Goal: Obtain resource: Download file/media

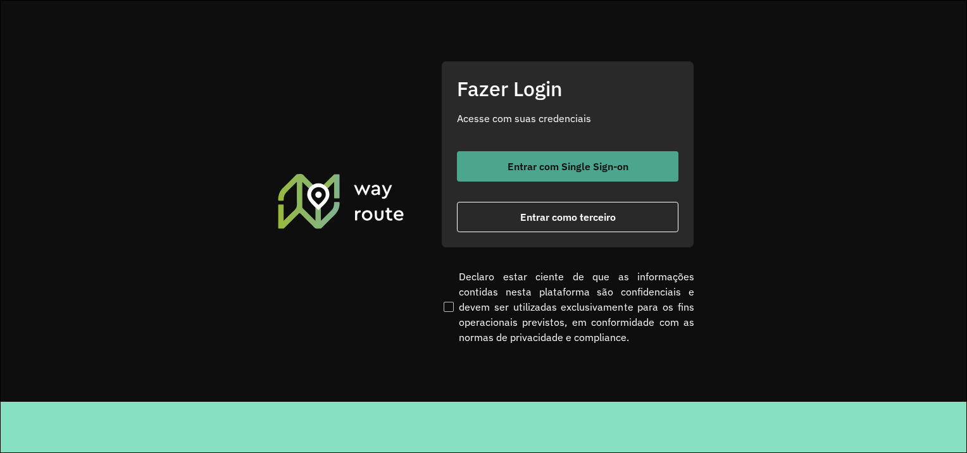
click at [547, 175] on button "Entrar com Single Sign-on" at bounding box center [567, 166] width 221 height 30
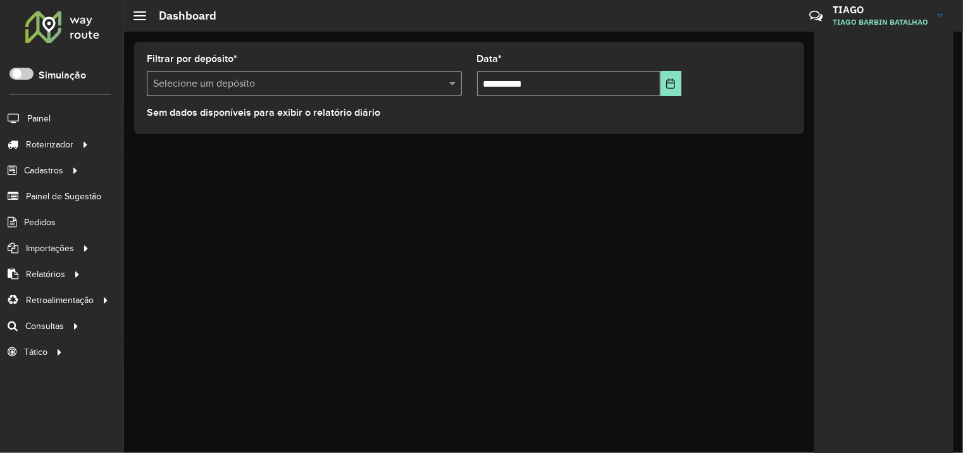
click at [277, 80] on input "text" at bounding box center [291, 84] width 277 height 15
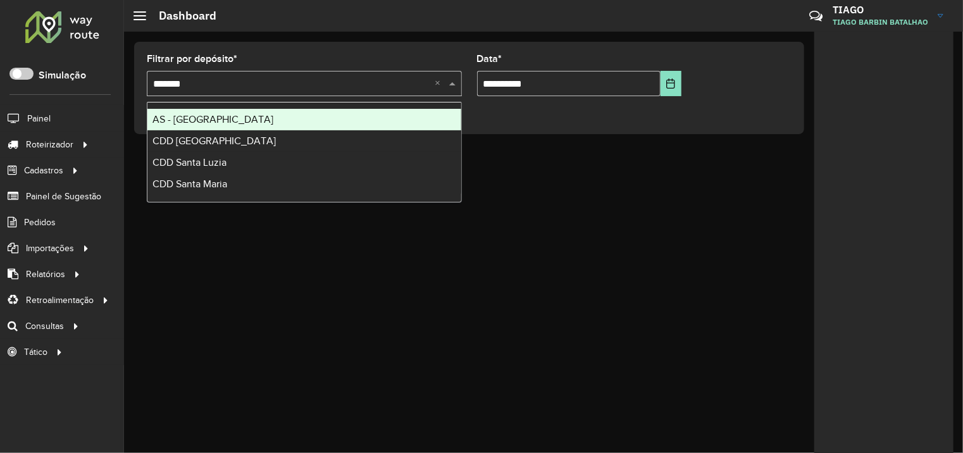
type input "********"
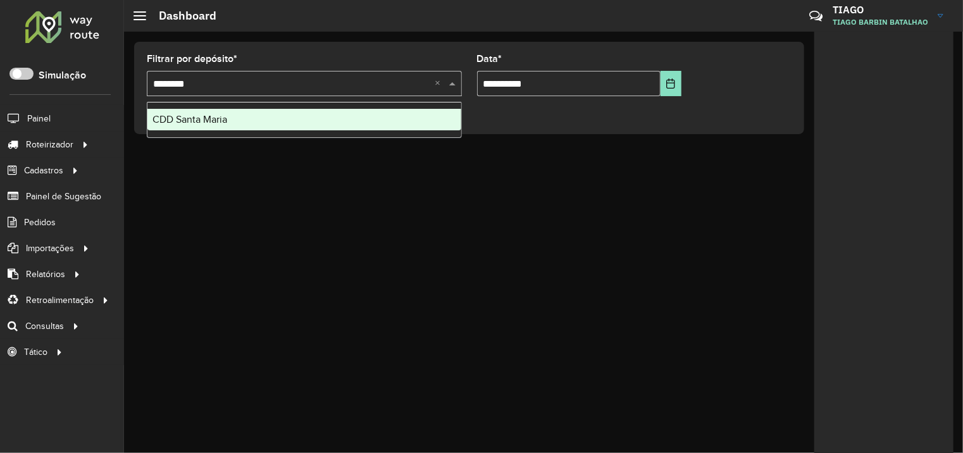
click at [286, 118] on div "CDD Santa Maria" at bounding box center [304, 120] width 314 height 22
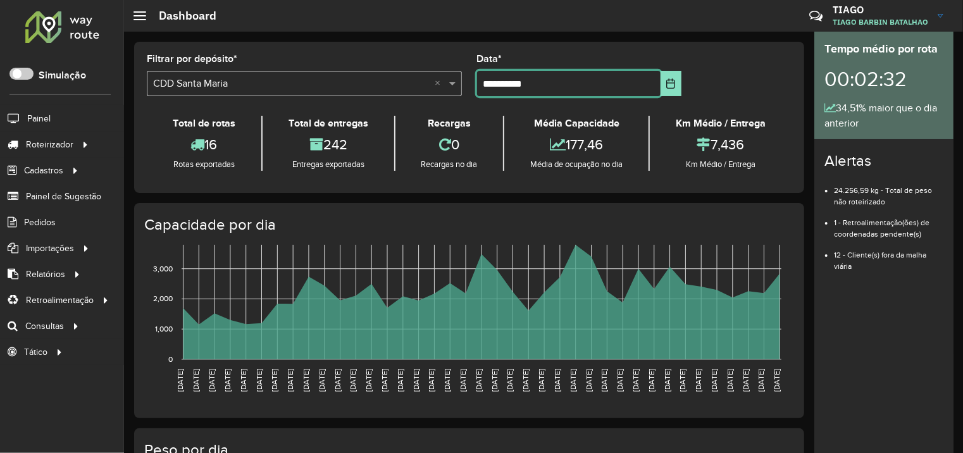
click at [545, 82] on input "**********" at bounding box center [568, 83] width 183 height 25
click at [671, 83] on icon "Choose Date" at bounding box center [671, 83] width 10 height 10
click at [620, 56] on div "**********" at bounding box center [579, 75] width 205 height 42
click at [669, 77] on button "Choose Date" at bounding box center [672, 83] width 22 height 25
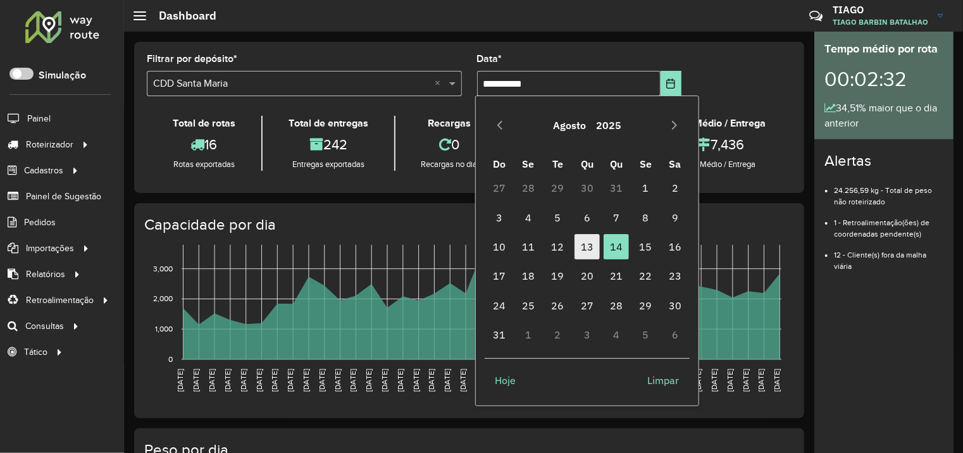
click at [587, 254] on span "13" at bounding box center [586, 246] width 25 height 25
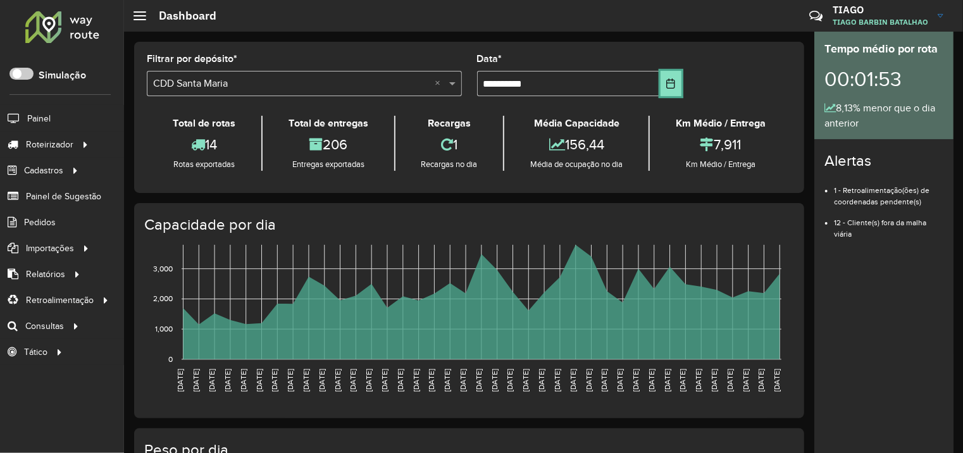
click at [678, 75] on button "Choose Date" at bounding box center [672, 83] width 22 height 25
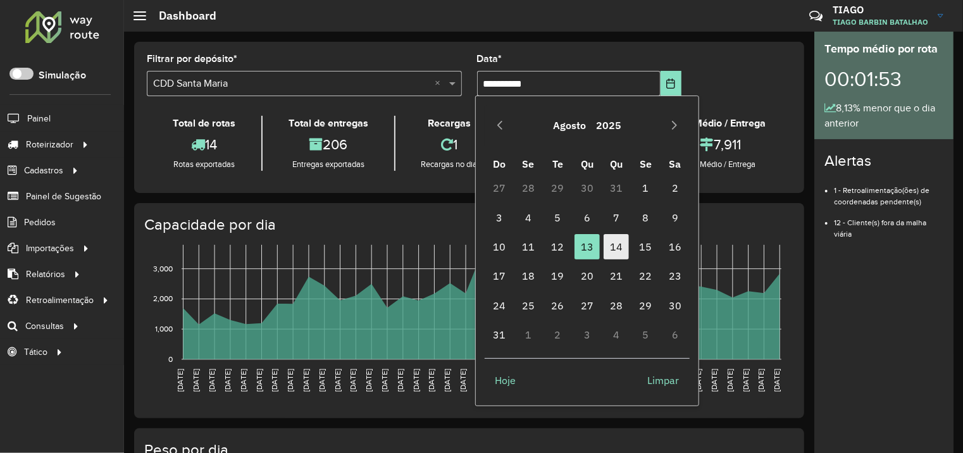
click at [617, 251] on span "14" at bounding box center [616, 246] width 25 height 25
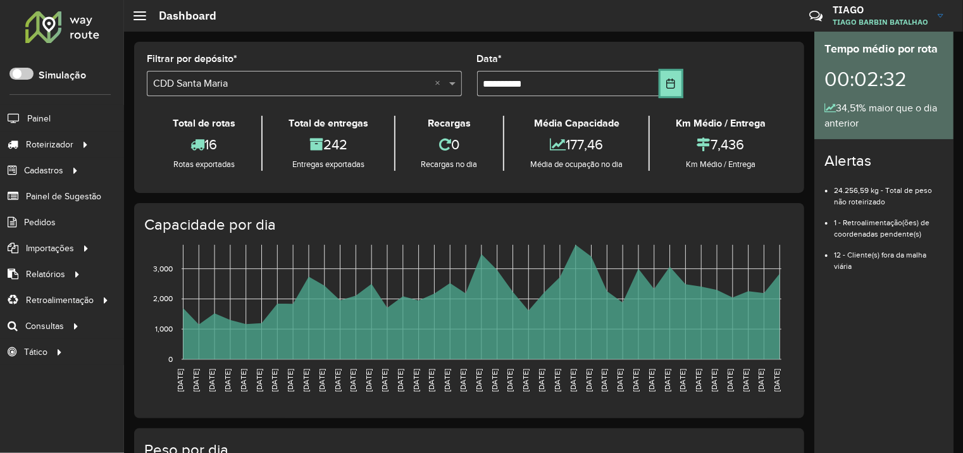
click at [674, 84] on button "Choose Date" at bounding box center [672, 83] width 22 height 25
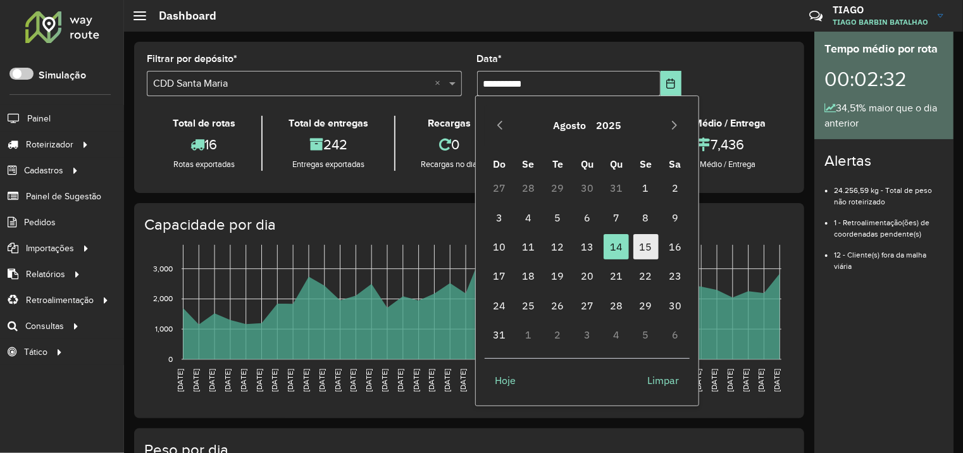
click at [639, 251] on span "15" at bounding box center [645, 246] width 25 height 25
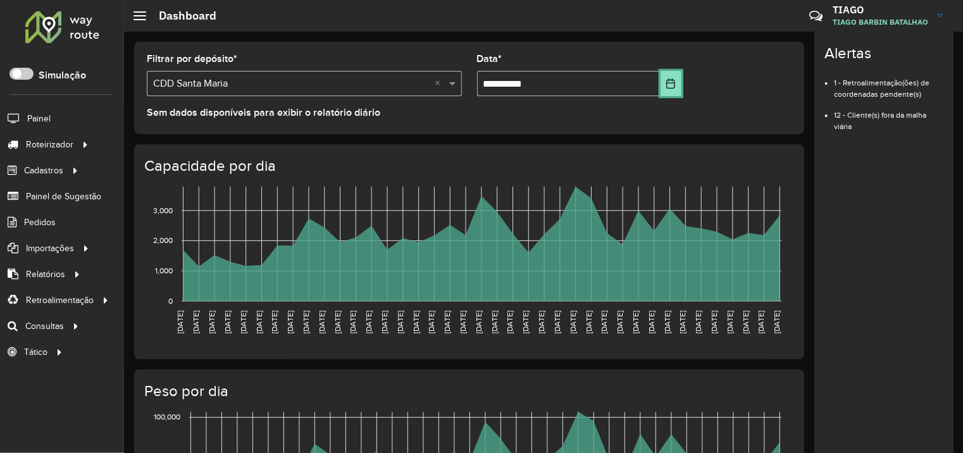
click at [666, 82] on icon "Choose Date" at bounding box center [671, 83] width 10 height 10
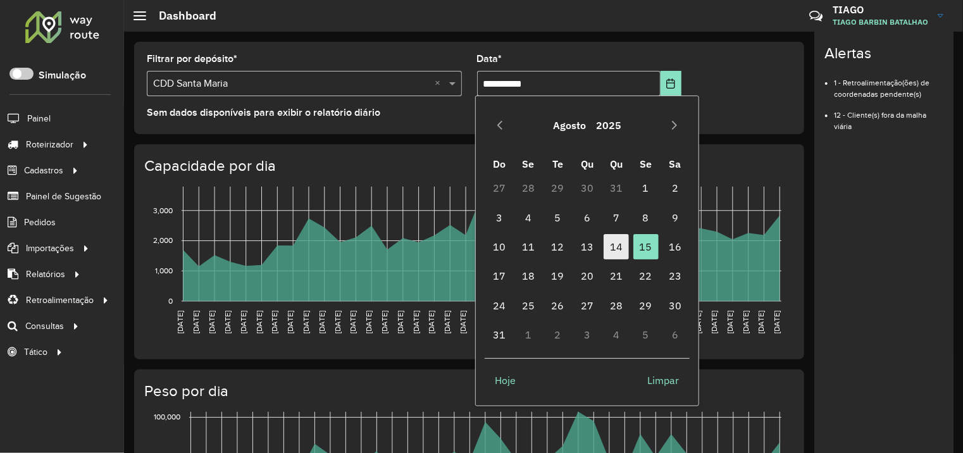
click at [618, 252] on span "14" at bounding box center [616, 246] width 25 height 25
type input "**********"
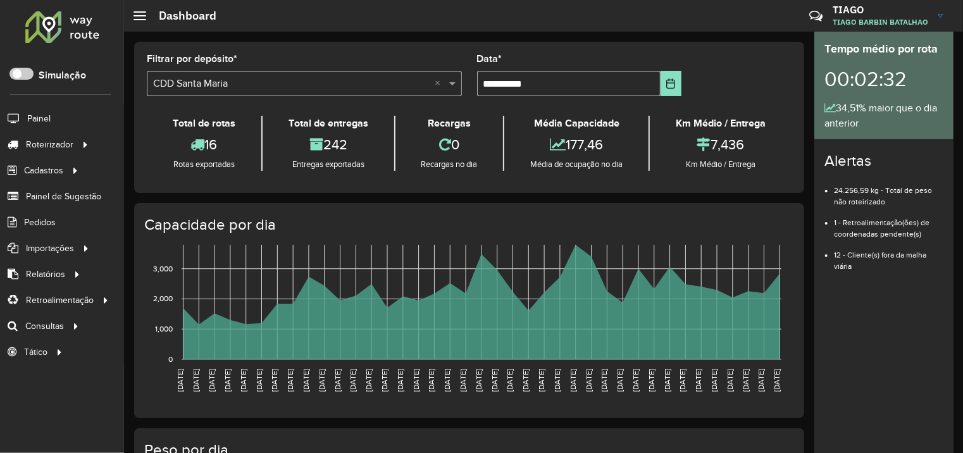
click at [137, 15] on span at bounding box center [139, 15] width 13 height 1
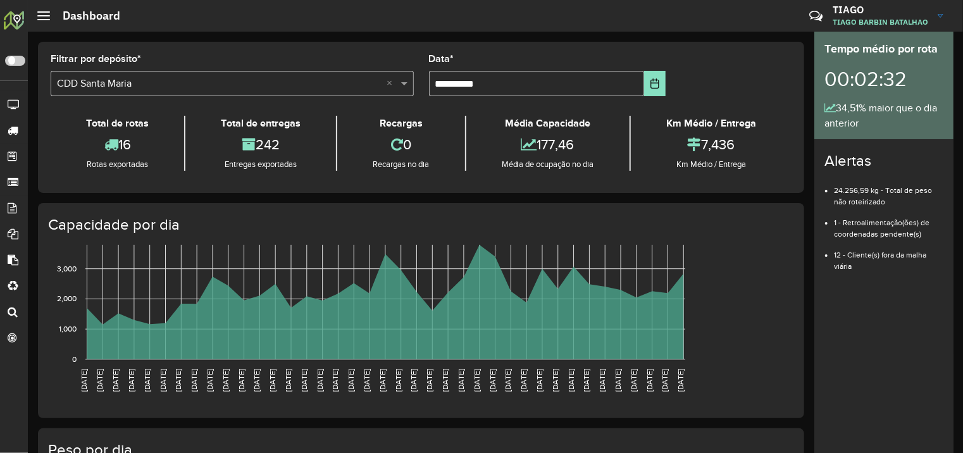
click at [46, 17] on div at bounding box center [43, 15] width 13 height 9
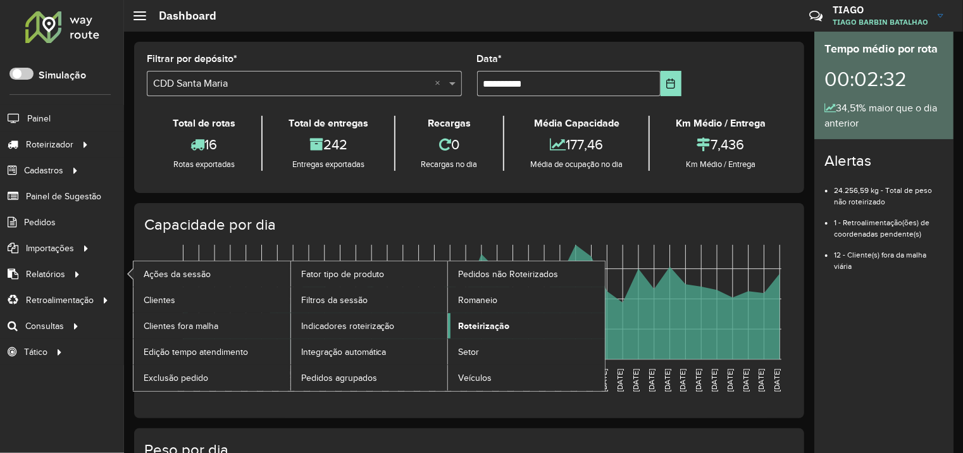
click at [488, 326] on span "Roteirização" at bounding box center [483, 326] width 51 height 13
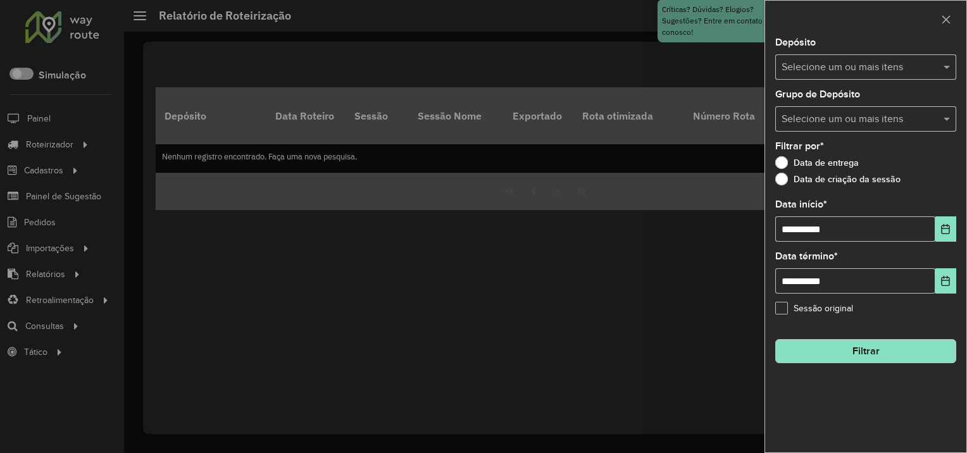
click at [824, 72] on input "text" at bounding box center [859, 67] width 162 height 15
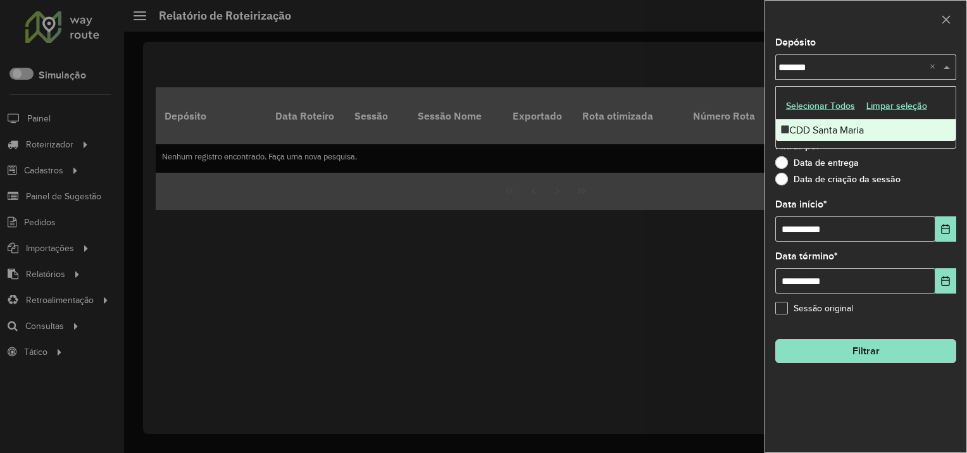
type input "********"
click at [825, 127] on div "CDD Santa Maria" at bounding box center [866, 131] width 180 height 22
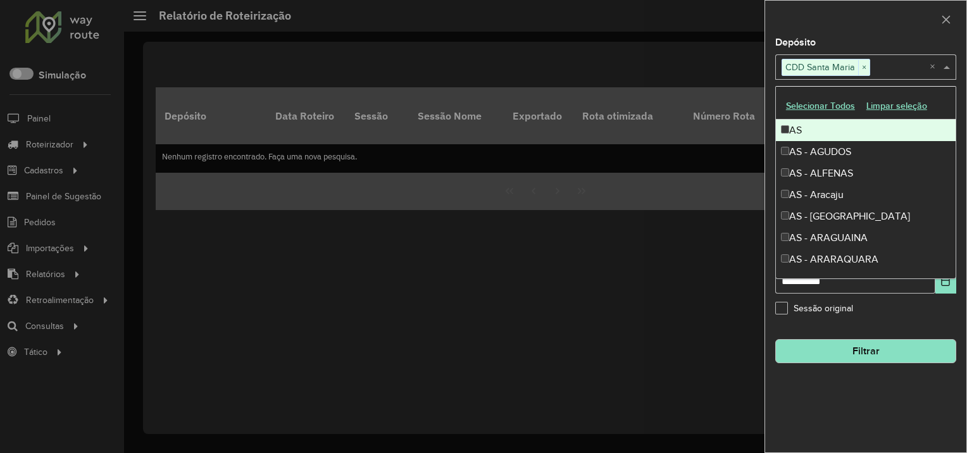
click at [855, 38] on div "Depósito Selecione um ou mais itens CDD Santa Maria × ×" at bounding box center [865, 59] width 181 height 42
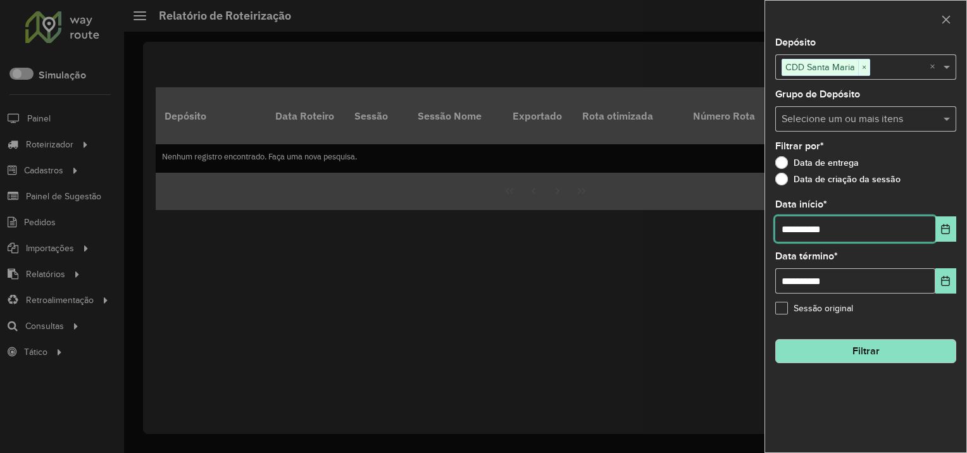
click at [831, 233] on input "**********" at bounding box center [855, 228] width 160 height 25
click at [945, 225] on icon "Choose Date" at bounding box center [945, 229] width 10 height 10
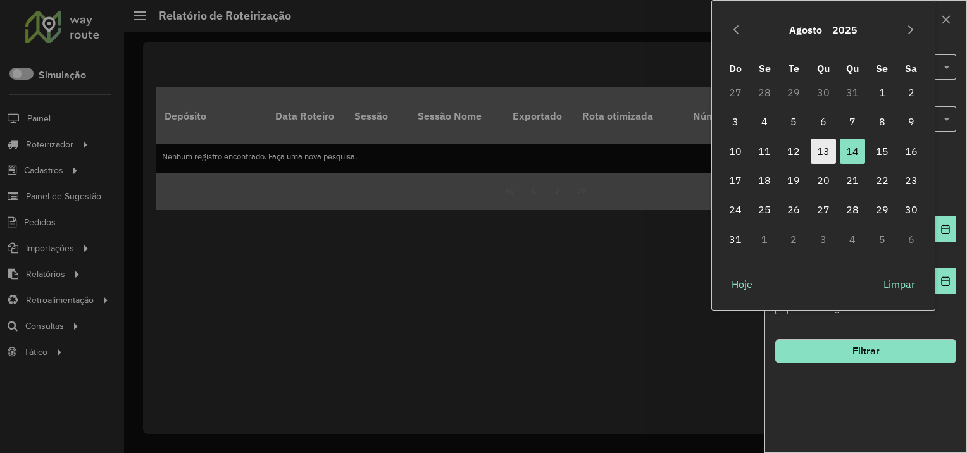
click at [833, 152] on span "13" at bounding box center [822, 151] width 25 height 25
type input "**********"
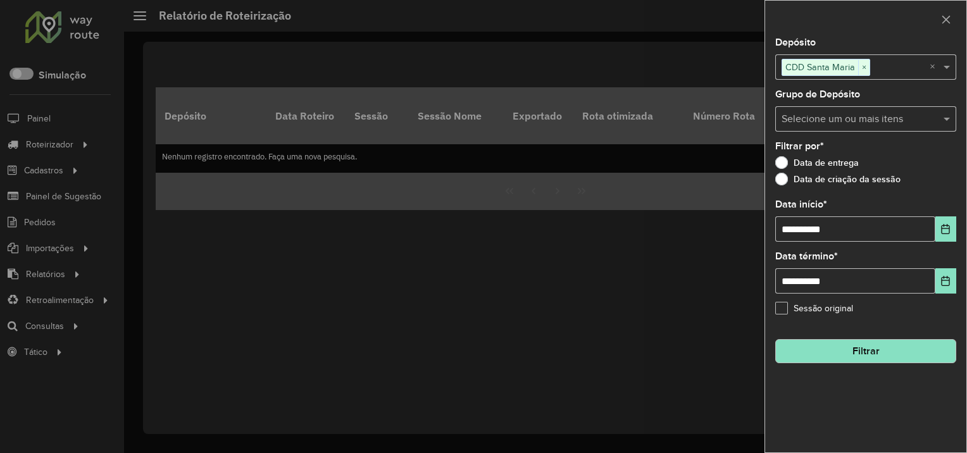
click at [852, 357] on button "Filtrar" at bounding box center [865, 351] width 181 height 24
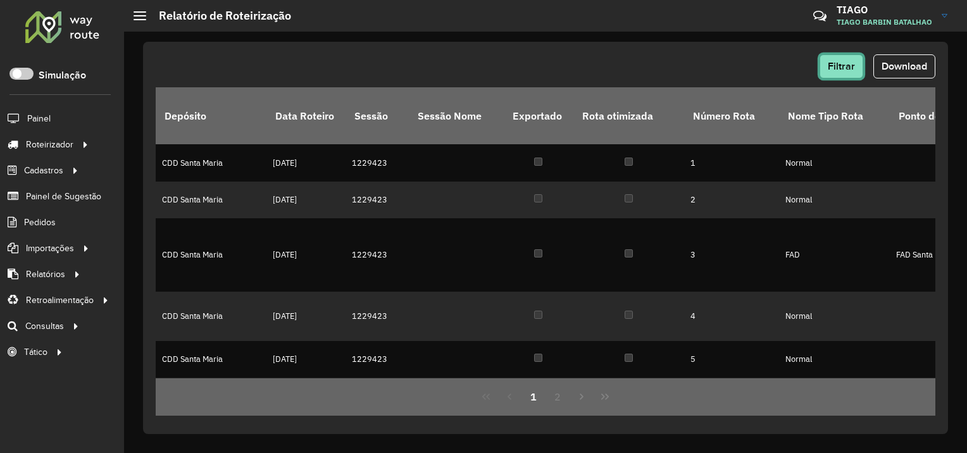
click at [828, 71] on button "Filtrar" at bounding box center [841, 66] width 44 height 24
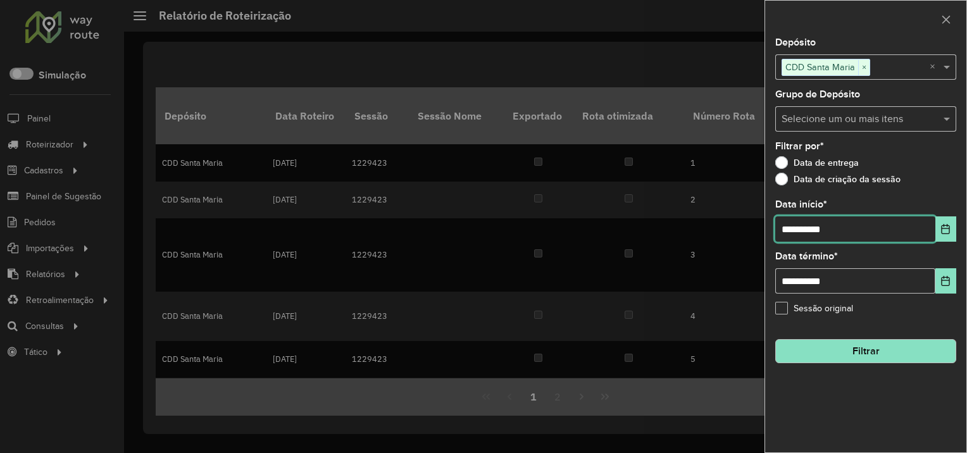
click at [853, 229] on input "**********" at bounding box center [855, 228] width 160 height 25
click at [957, 230] on div "**********" at bounding box center [865, 245] width 201 height 414
click at [954, 228] on button "Choose Date" at bounding box center [945, 228] width 21 height 25
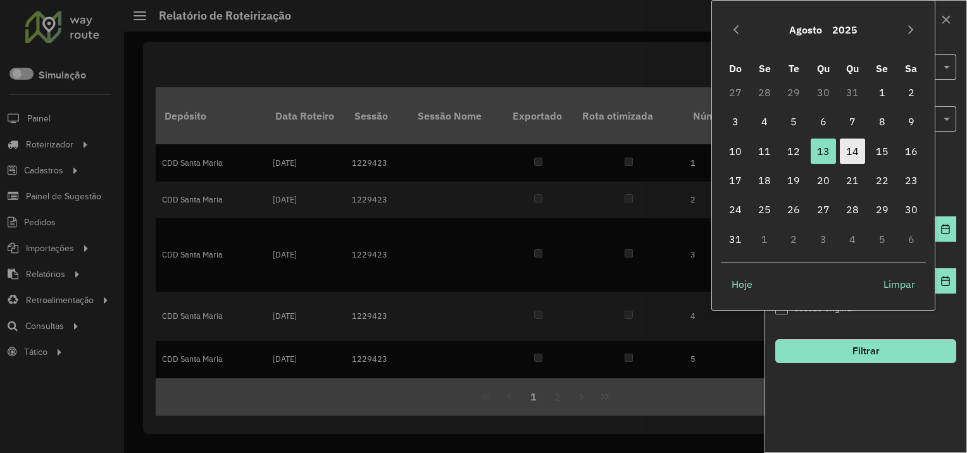
click at [845, 155] on span "14" at bounding box center [852, 151] width 25 height 25
type input "**********"
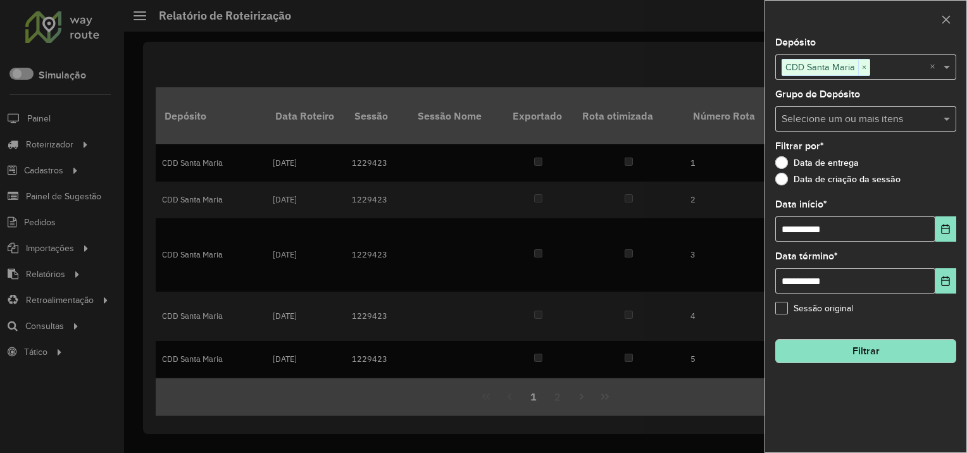
drag, startPoint x: 848, startPoint y: 347, endPoint x: 834, endPoint y: 349, distance: 14.8
click at [848, 347] on button "Filtrar" at bounding box center [865, 351] width 181 height 24
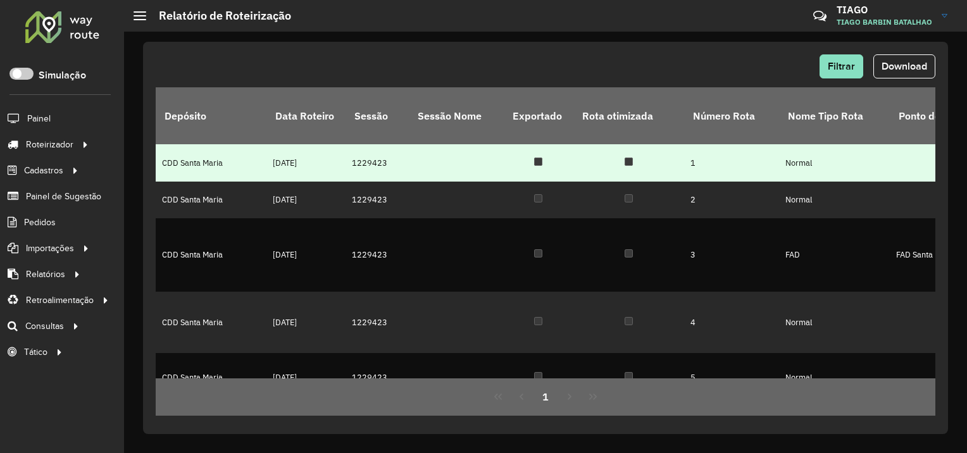
click at [369, 149] on td "1229423" at bounding box center [376, 162] width 63 height 37
click at [369, 151] on td "1229423" at bounding box center [376, 162] width 63 height 37
click at [370, 146] on td "1229423" at bounding box center [376, 162] width 63 height 37
drag, startPoint x: 370, startPoint y: 146, endPoint x: 364, endPoint y: 150, distance: 6.8
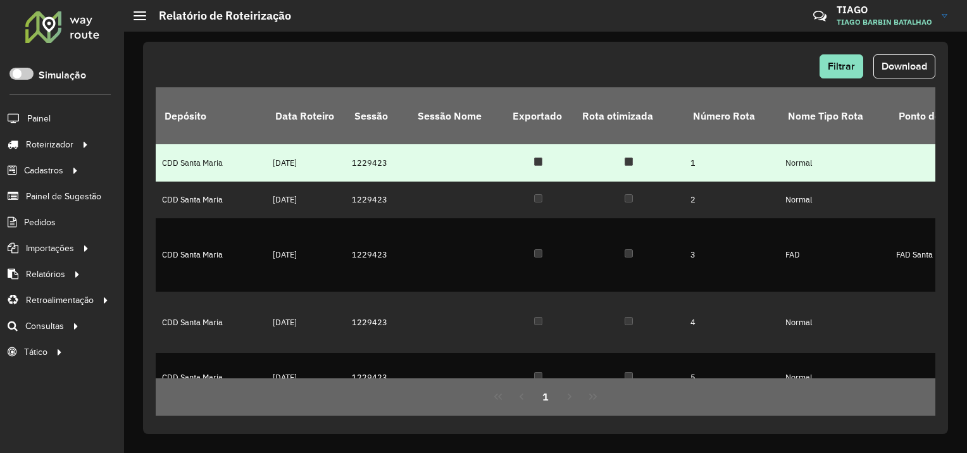
click at [364, 150] on td "1229423" at bounding box center [376, 162] width 63 height 37
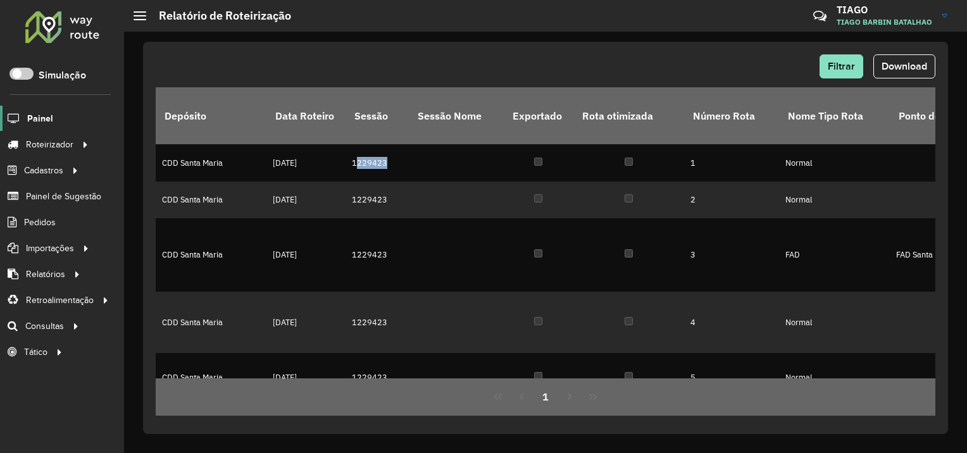
click at [38, 121] on span "Painel" at bounding box center [40, 118] width 26 height 13
click at [178, 321] on span "Roteirização" at bounding box center [169, 326] width 51 height 13
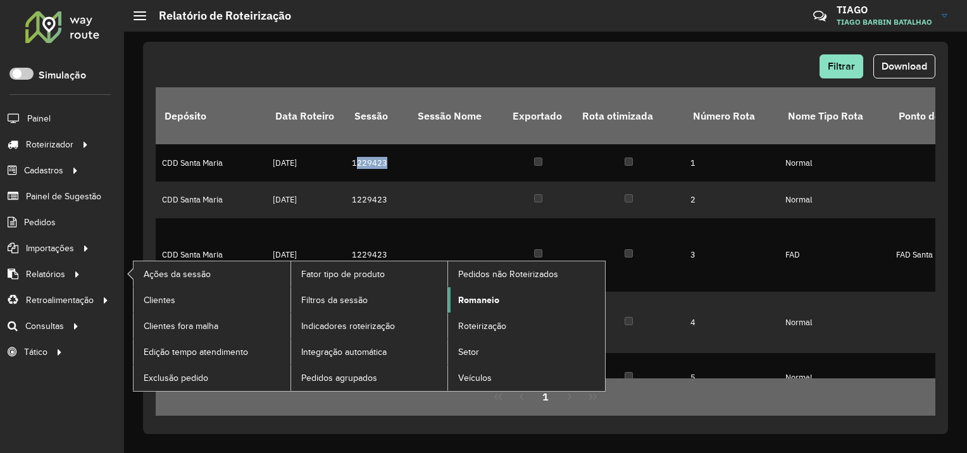
click at [467, 290] on link "Romaneio" at bounding box center [526, 299] width 157 height 25
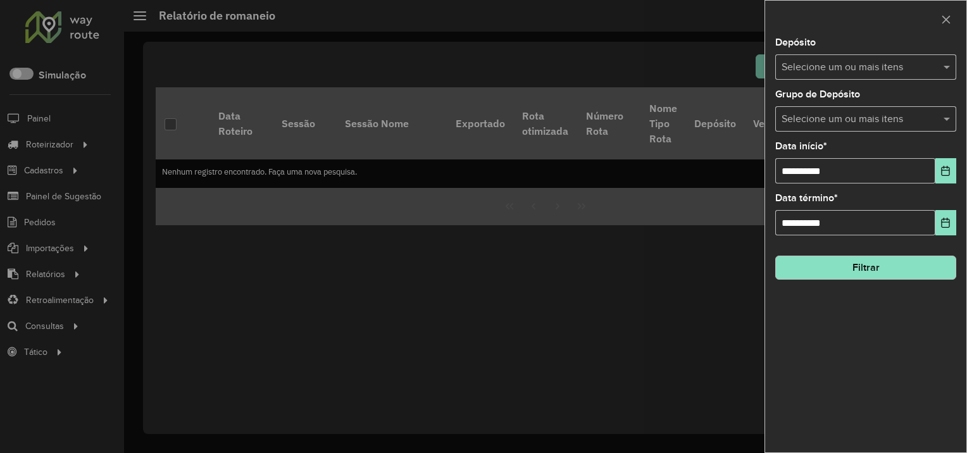
click at [859, 67] on input "text" at bounding box center [859, 67] width 162 height 15
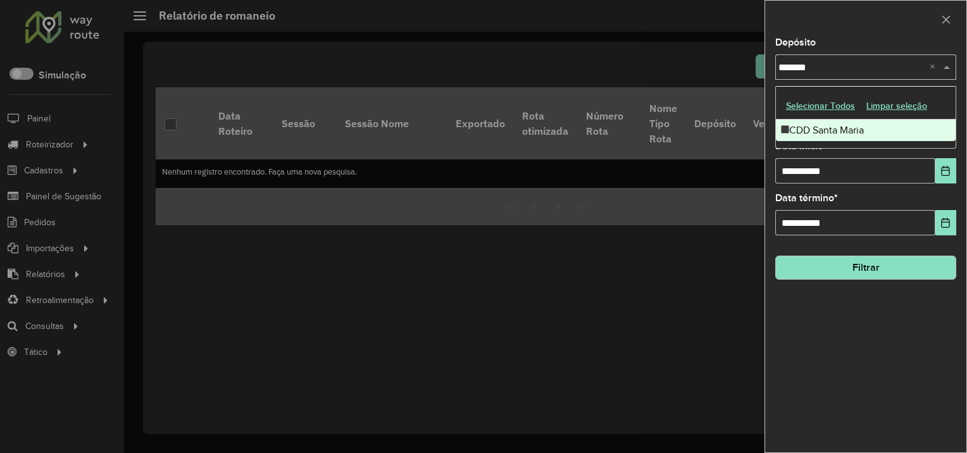
type input "********"
click at [835, 134] on div "CDD Santa Maria" at bounding box center [866, 131] width 180 height 22
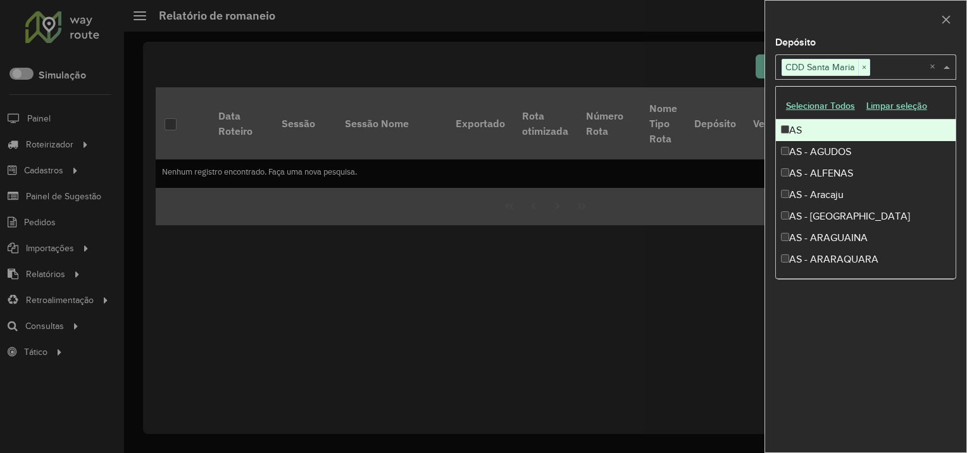
click at [840, 39] on div "Depósito Selecione um ou mais itens CDD Santa Maria × ×" at bounding box center [865, 59] width 181 height 42
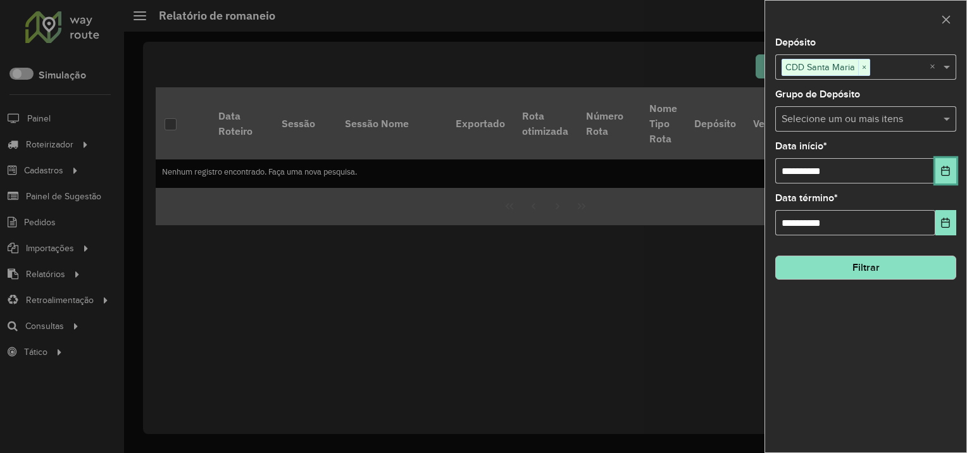
click at [940, 174] on button "Choose Date" at bounding box center [945, 170] width 21 height 25
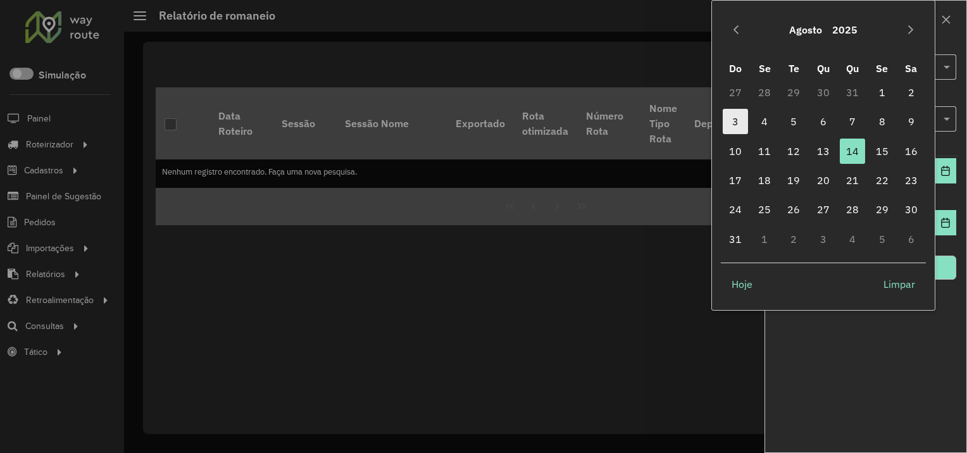
click at [742, 121] on span "3" at bounding box center [735, 121] width 25 height 25
type input "**********"
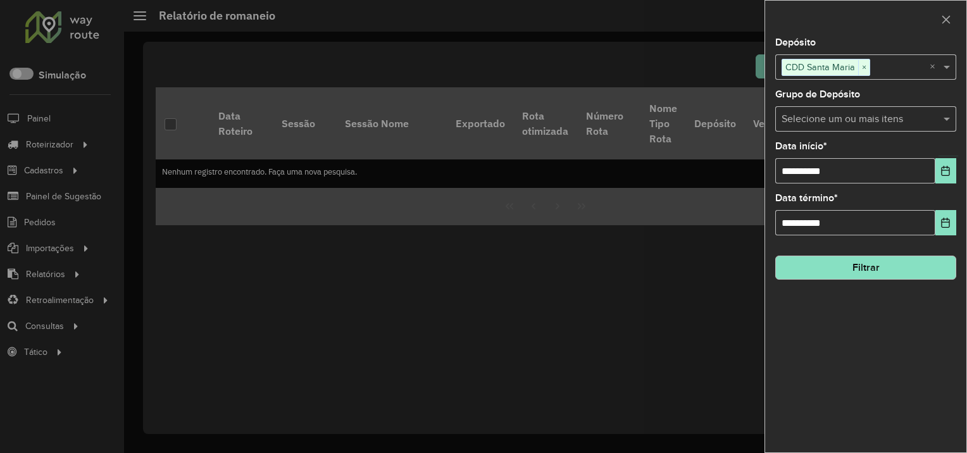
click at [909, 342] on div "**********" at bounding box center [865, 245] width 201 height 414
click at [841, 265] on button "Filtrar" at bounding box center [865, 268] width 181 height 24
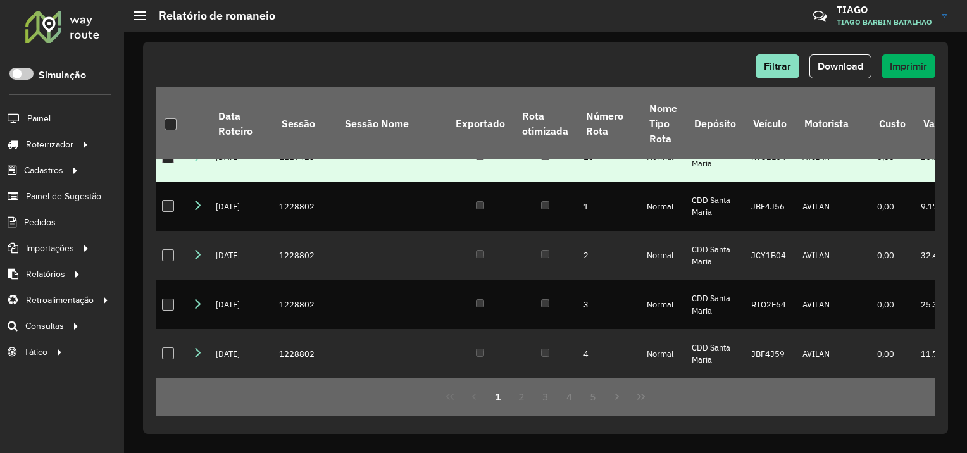
scroll to position [1326, 0]
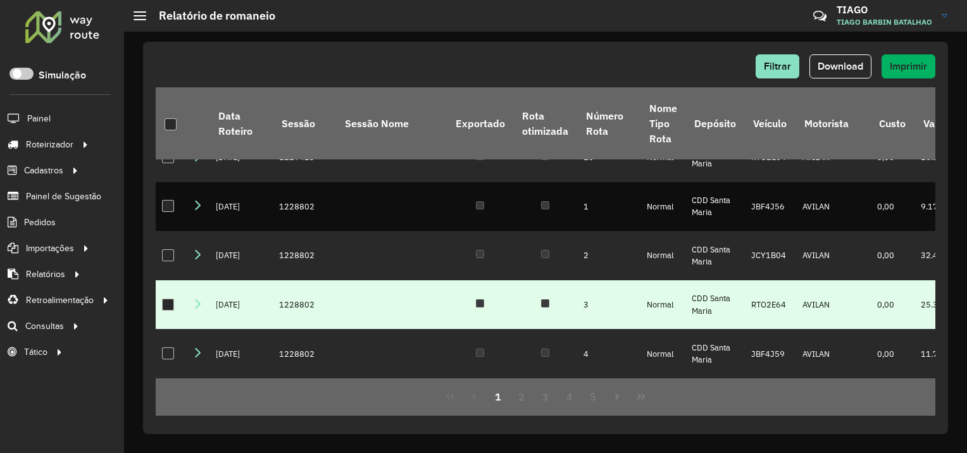
click at [200, 299] on icon at bounding box center [197, 304] width 10 height 10
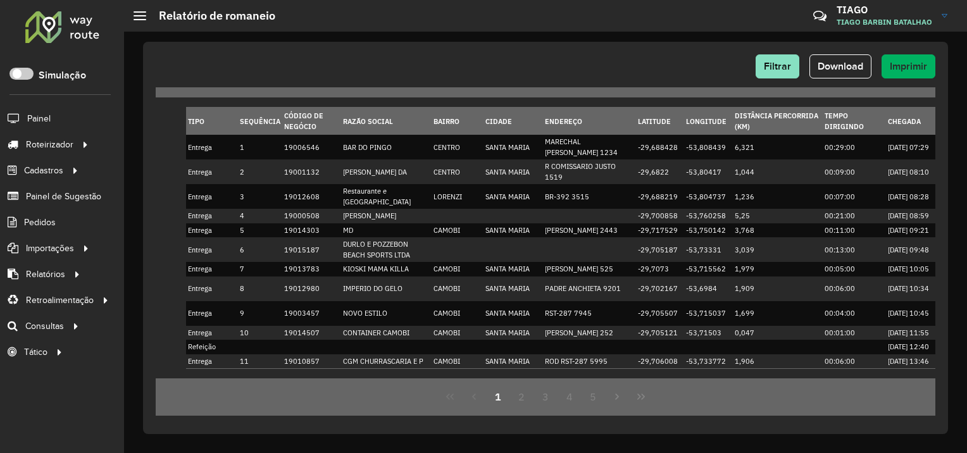
scroll to position [1452, 0]
click at [199, 180] on icon at bounding box center [197, 183] width 10 height 10
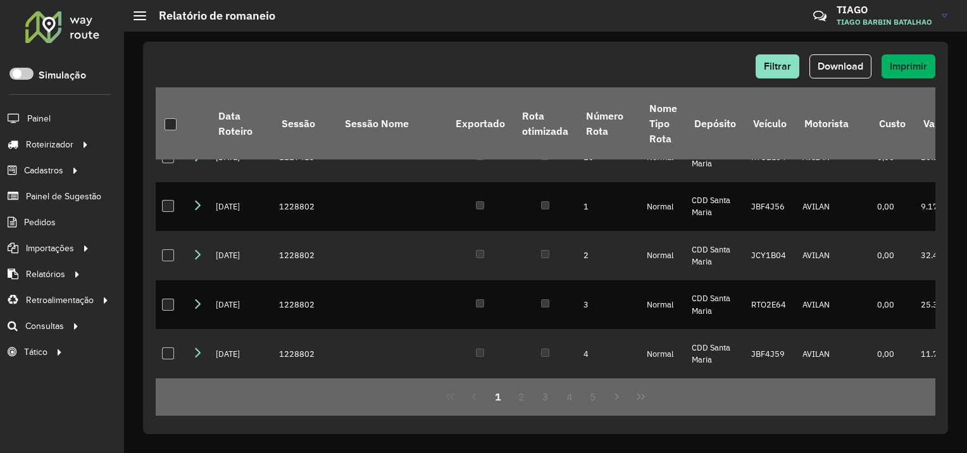
scroll to position [1326, 0]
click at [844, 74] on button "Download" at bounding box center [840, 66] width 62 height 24
drag, startPoint x: 525, startPoint y: 79, endPoint x: 583, endPoint y: 65, distance: 59.8
click at [525, 79] on div "Filtrar Download Imprimir" at bounding box center [545, 70] width 779 height 33
click at [797, 70] on button "Filtrar" at bounding box center [777, 66] width 44 height 24
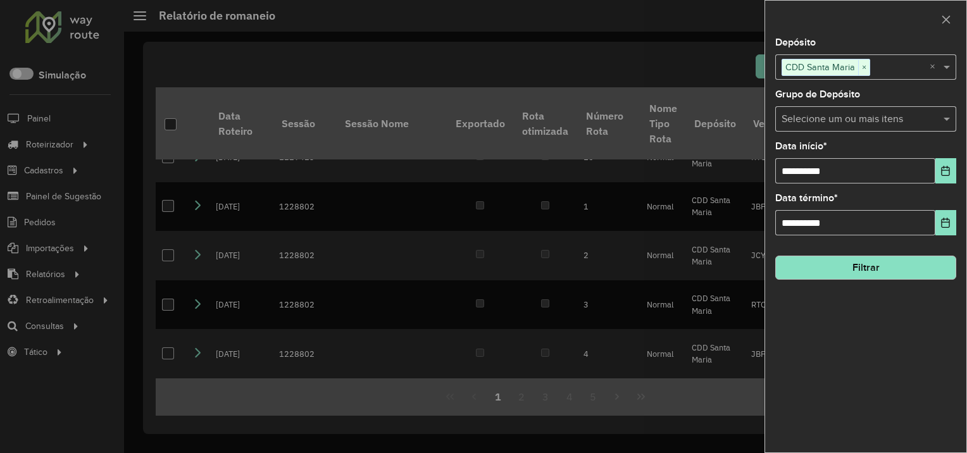
click at [890, 71] on input "text" at bounding box center [899, 67] width 59 height 15
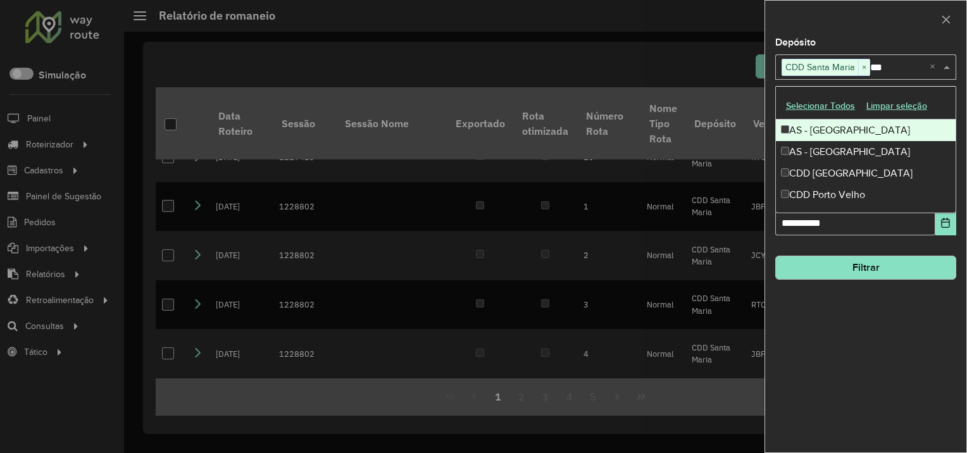
scroll to position [0, 0]
type input "****"
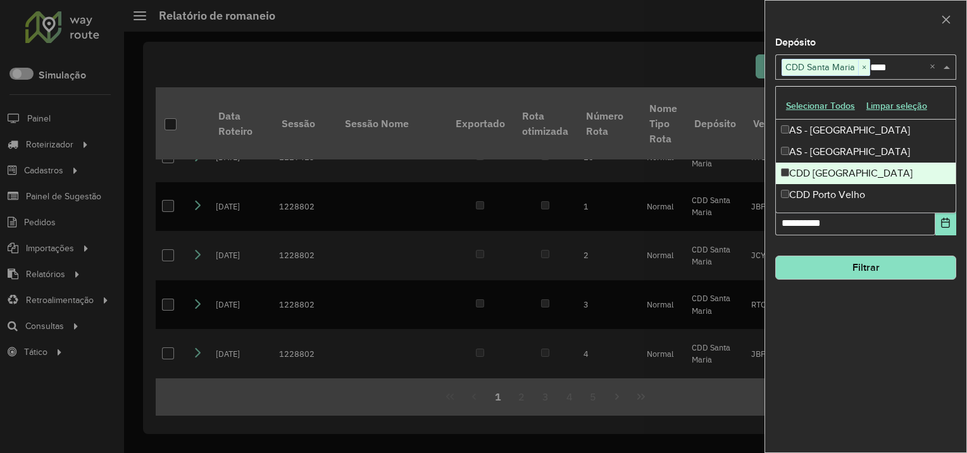
click at [857, 171] on div "CDD Porto Alegre" at bounding box center [866, 174] width 180 height 22
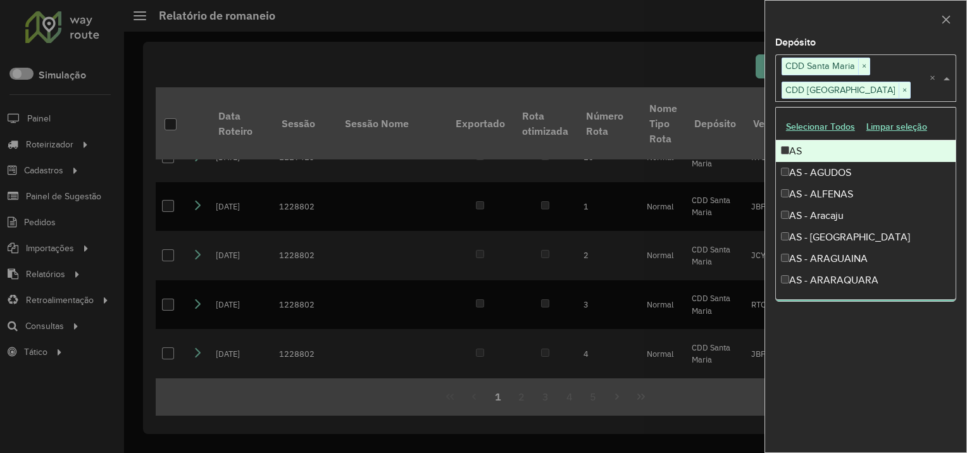
click at [896, 79] on div "Selecione um ou mais itens CDD Santa Maria × CDD Porto Alegre ×" at bounding box center [852, 77] width 154 height 47
type input "*"
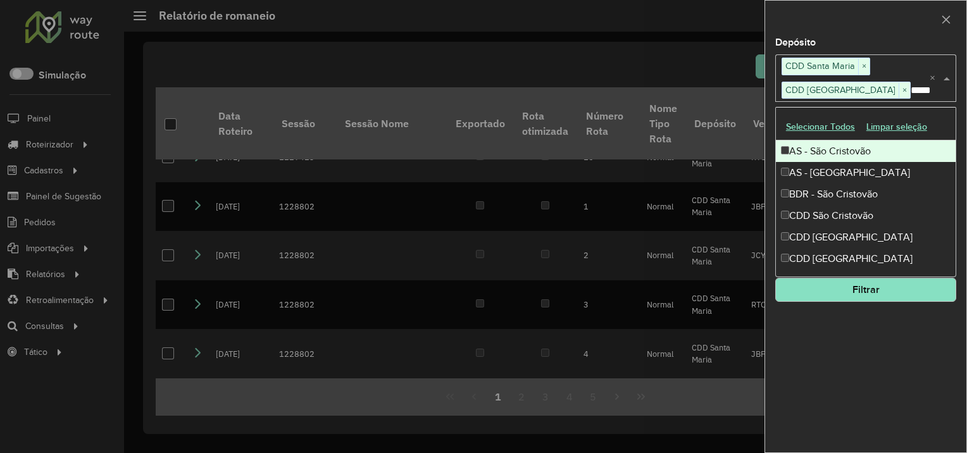
type input "******"
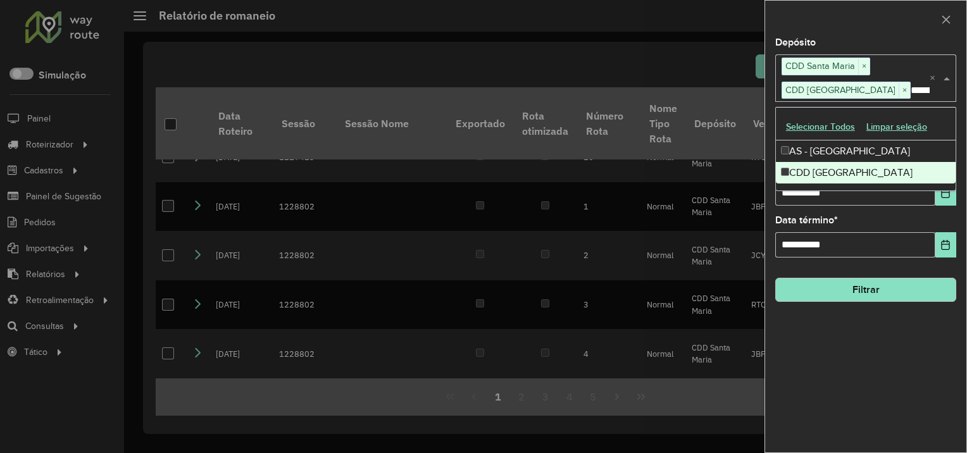
click at [850, 172] on div "CDD São José dos Campos" at bounding box center [866, 173] width 180 height 22
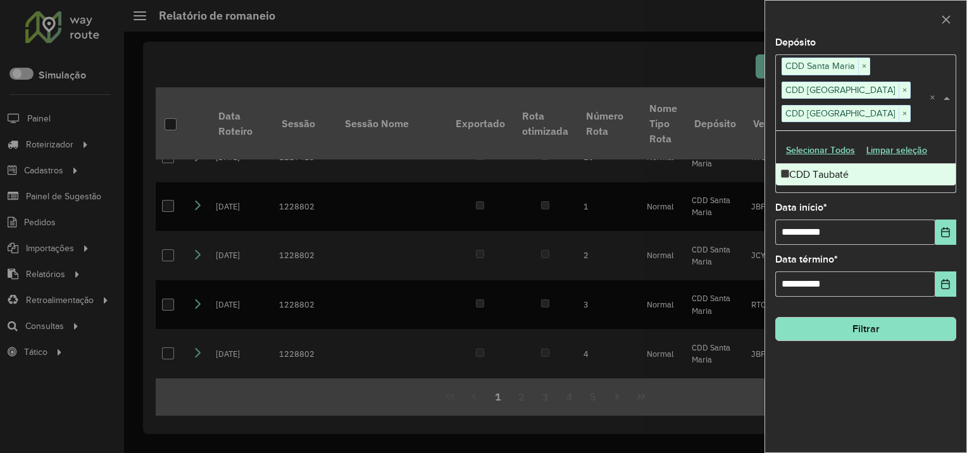
type input "*****"
click at [858, 170] on div "CDD Taubaté" at bounding box center [866, 175] width 180 height 22
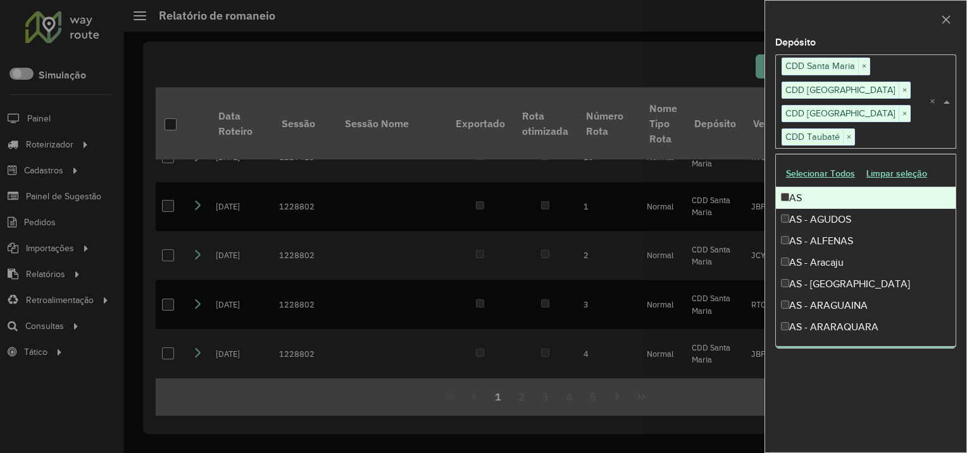
scroll to position [0, 0]
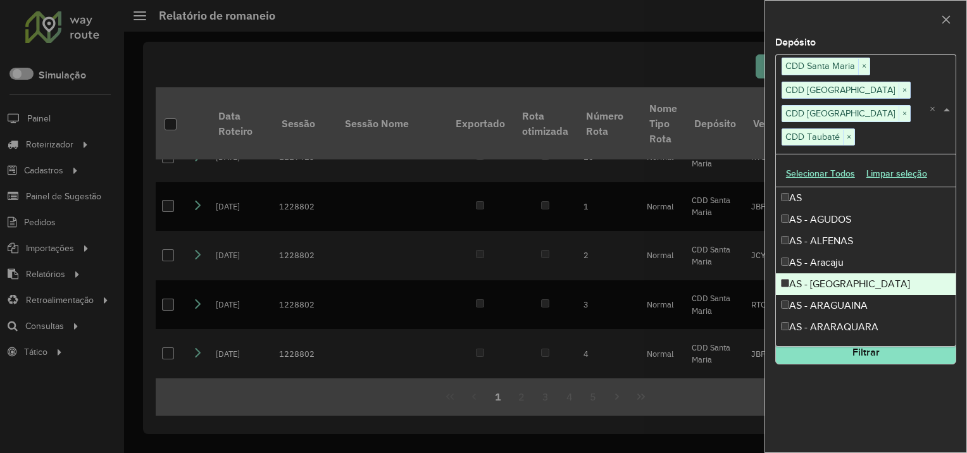
click at [892, 406] on div "**********" at bounding box center [865, 245] width 201 height 414
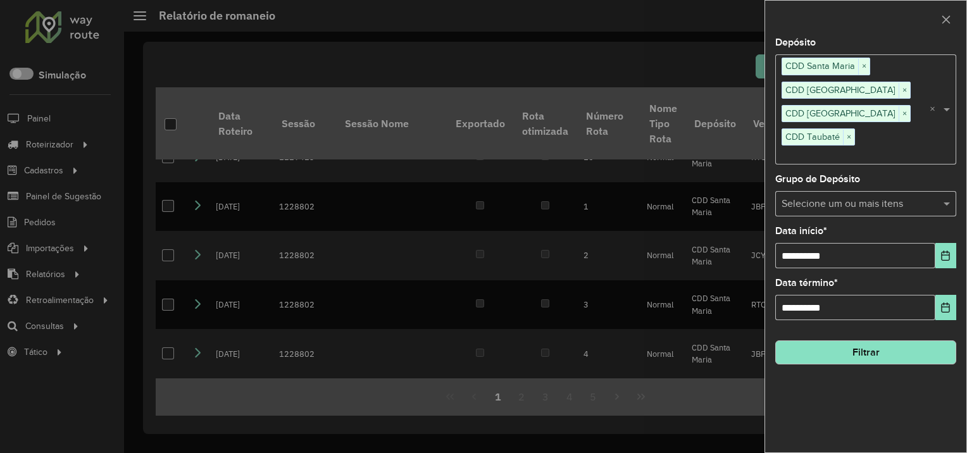
click at [874, 340] on button "Filtrar" at bounding box center [865, 352] width 181 height 24
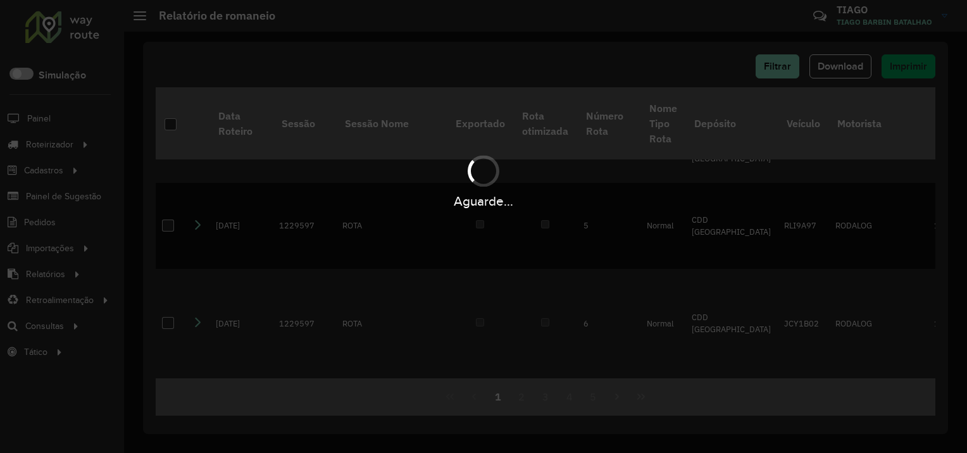
scroll to position [1204, 0]
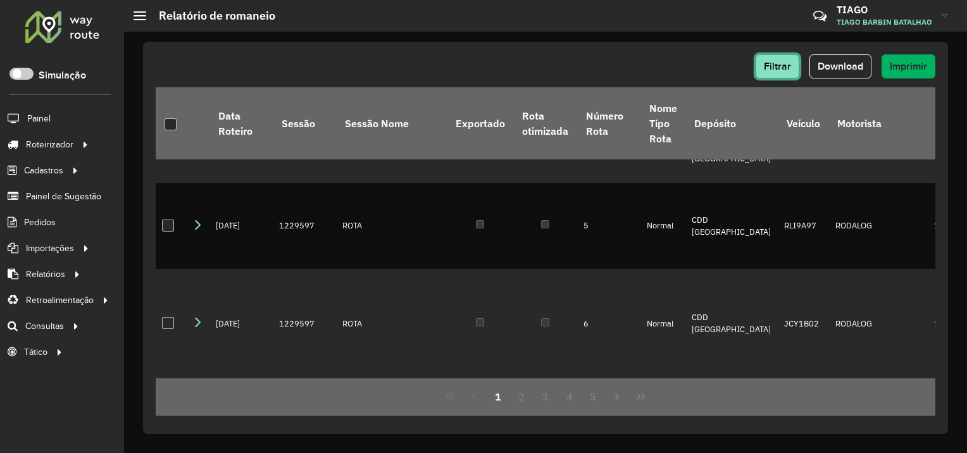
click at [798, 69] on button "Filtrar" at bounding box center [777, 66] width 44 height 24
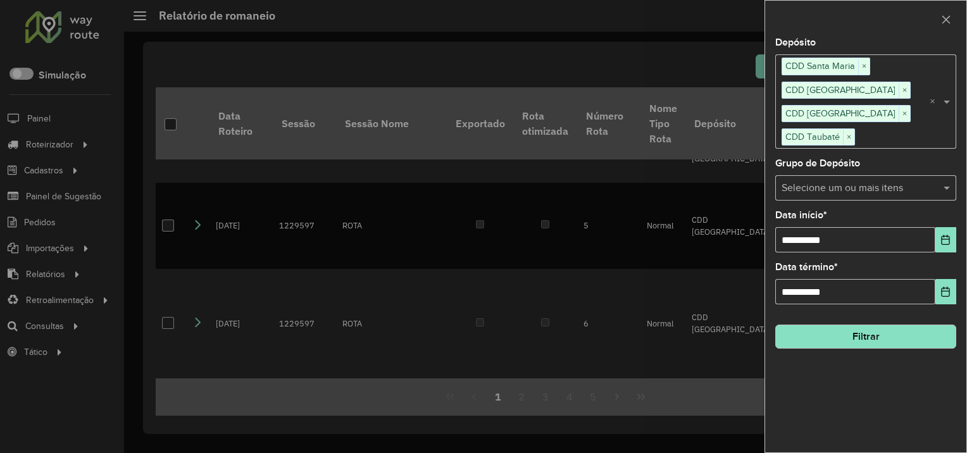
click at [874, 137] on input "text" at bounding box center [892, 137] width 75 height 15
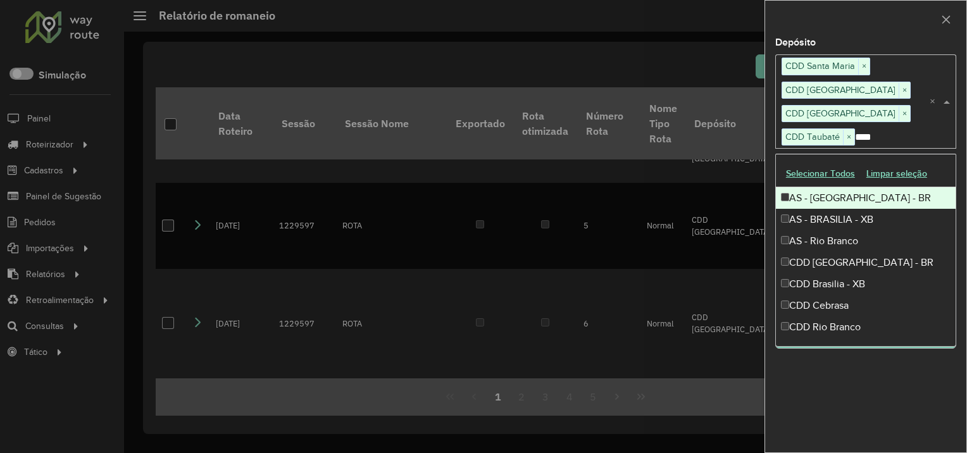
scroll to position [0, 0]
type input "*****"
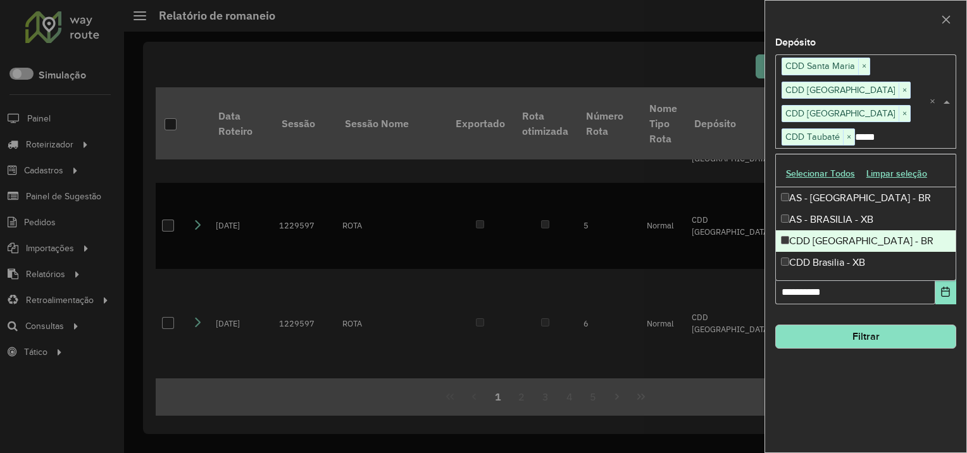
click at [853, 244] on div "CDD Brasilia - BR" at bounding box center [866, 241] width 180 height 22
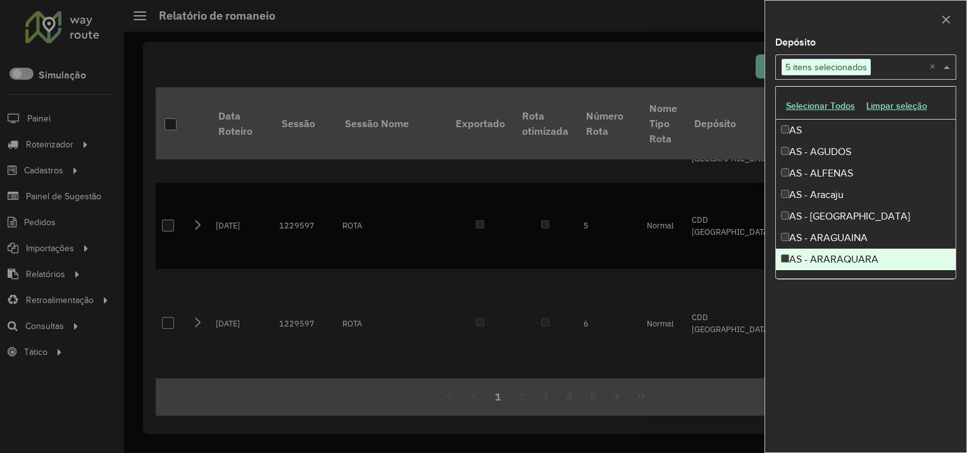
click at [853, 395] on div "**********" at bounding box center [865, 245] width 201 height 414
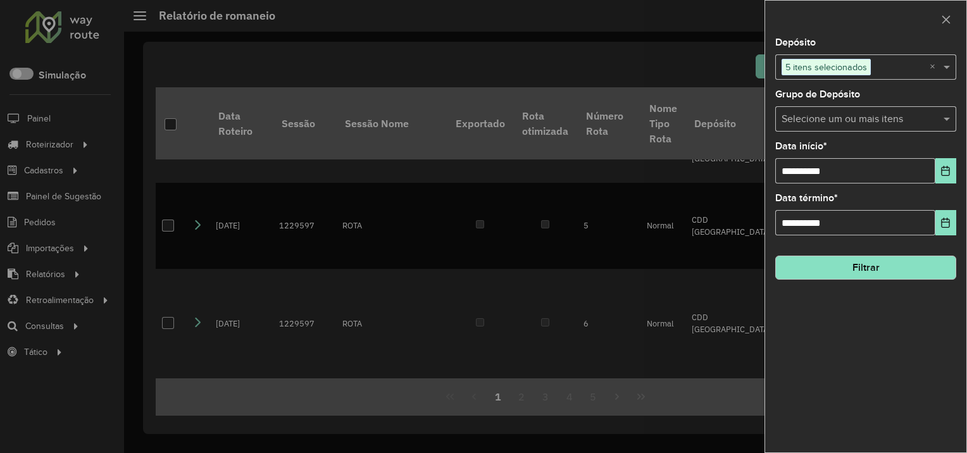
click at [883, 70] on input "text" at bounding box center [900, 67] width 59 height 15
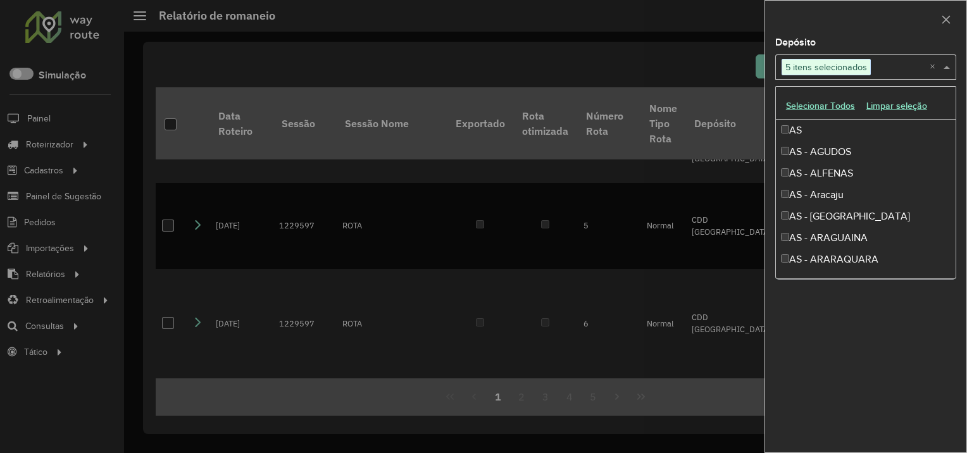
scroll to position [2280, 0]
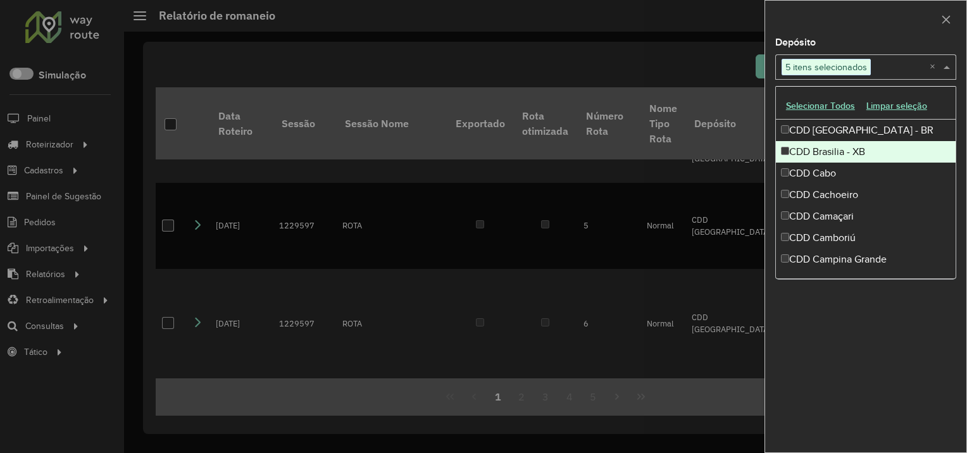
click at [862, 155] on div "CDD Brasilia - XB" at bounding box center [866, 152] width 180 height 22
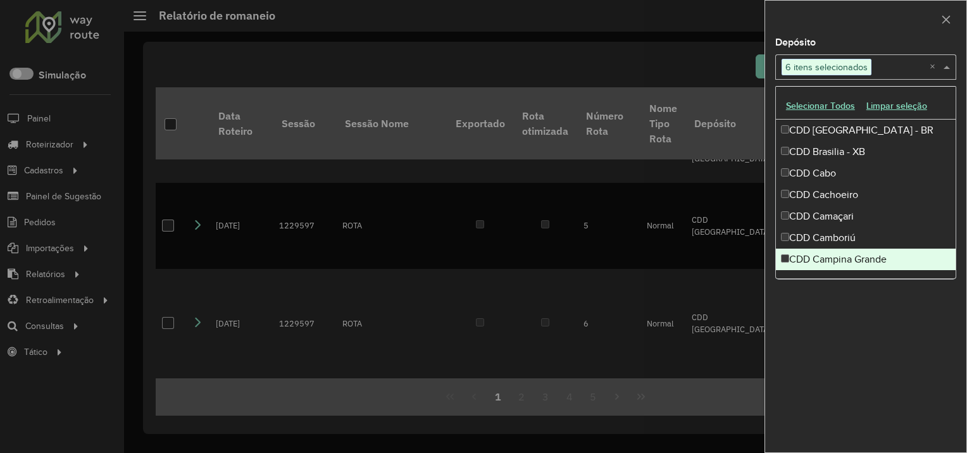
click at [863, 346] on div "**********" at bounding box center [865, 245] width 201 height 414
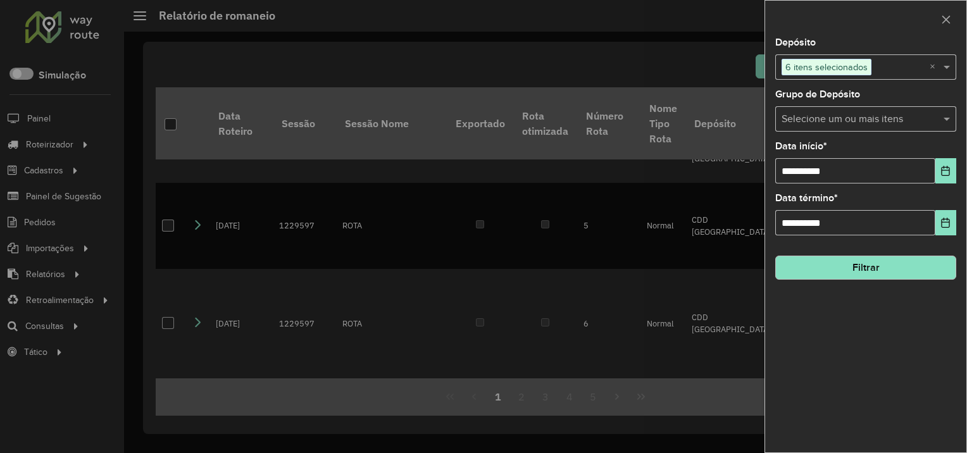
click at [843, 274] on button "Filtrar" at bounding box center [865, 268] width 181 height 24
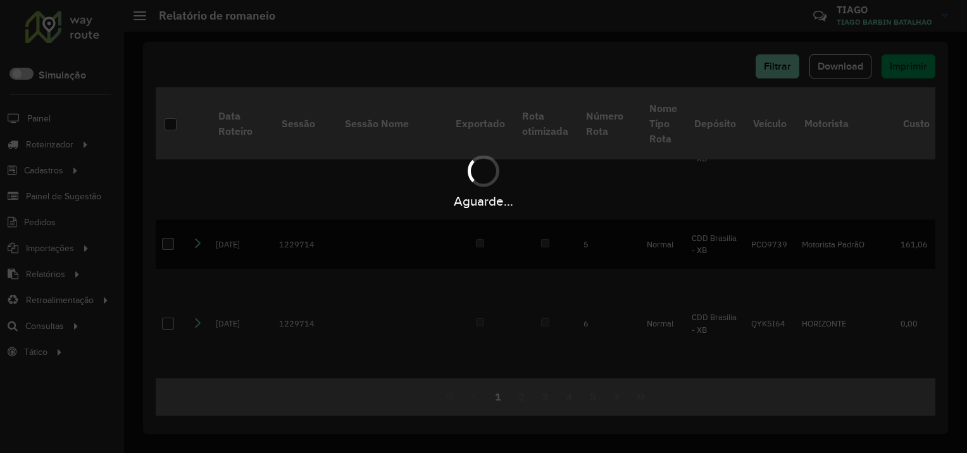
scroll to position [1192, 0]
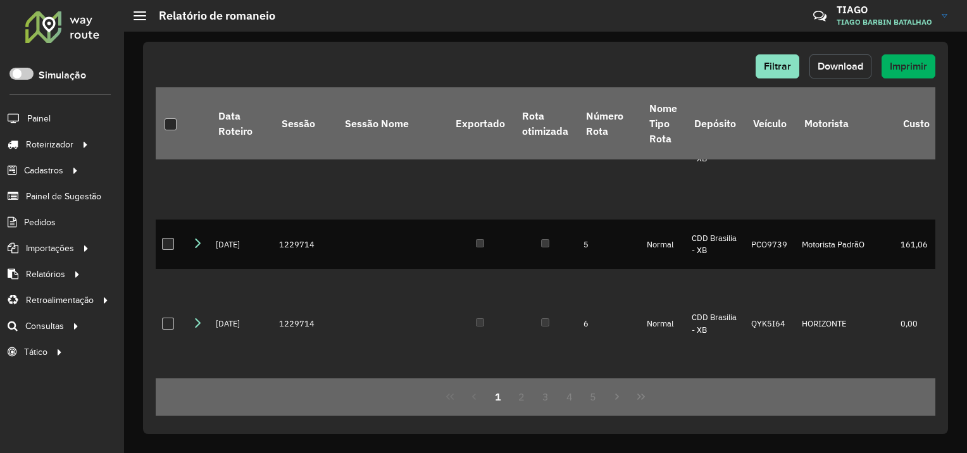
click at [826, 71] on span "Download" at bounding box center [840, 66] width 46 height 11
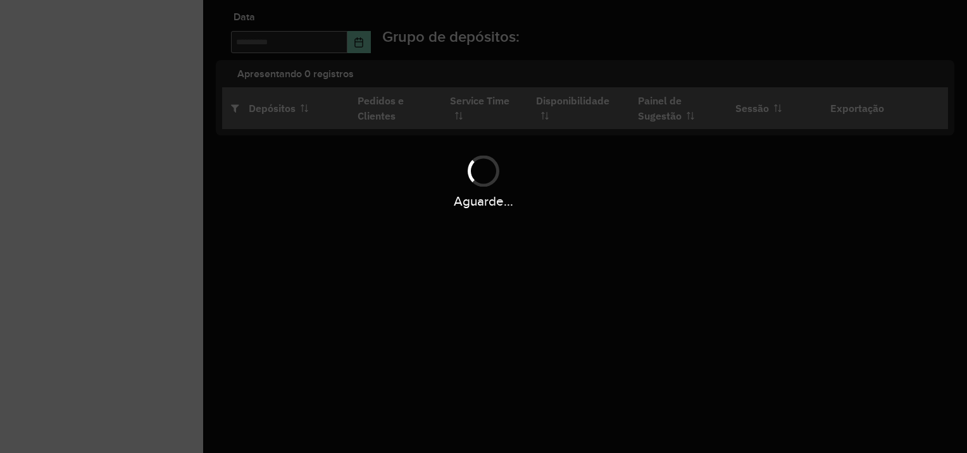
type input "**********"
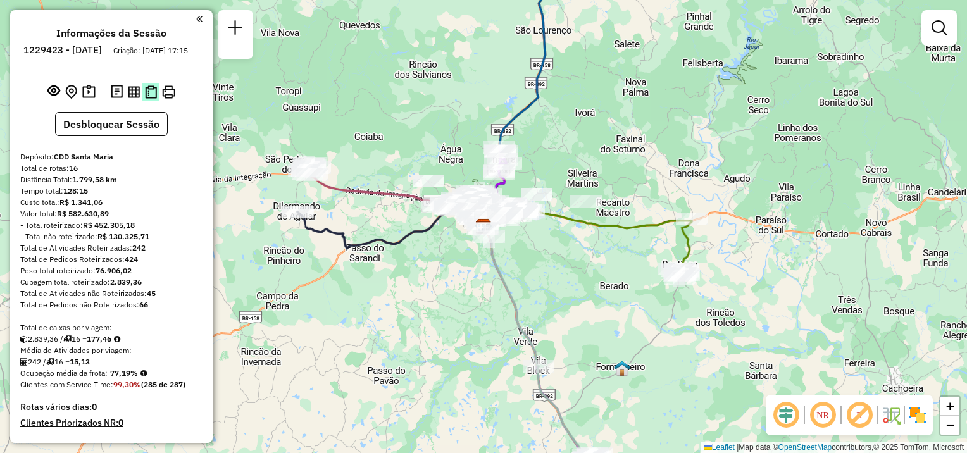
click at [154, 99] on img at bounding box center [151, 91] width 12 height 13
click at [129, 98] on img at bounding box center [134, 92] width 12 height 12
click at [165, 99] on img at bounding box center [168, 91] width 13 height 13
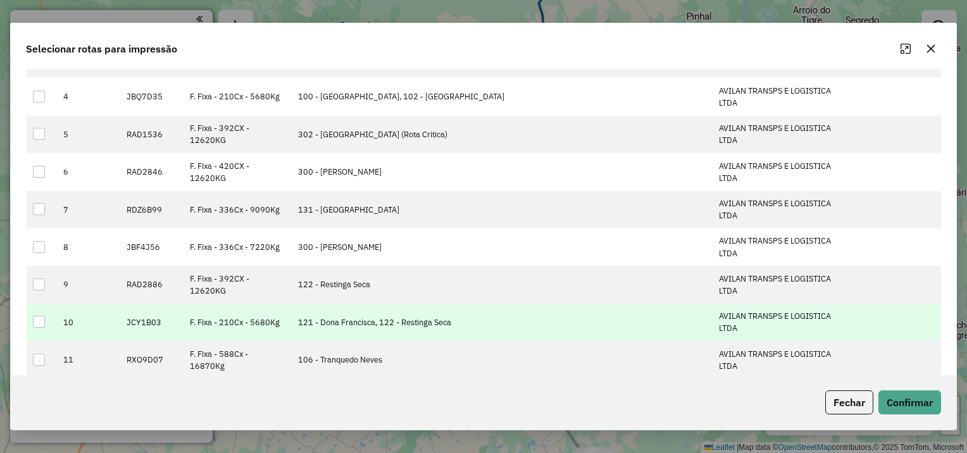
scroll to position [183, 0]
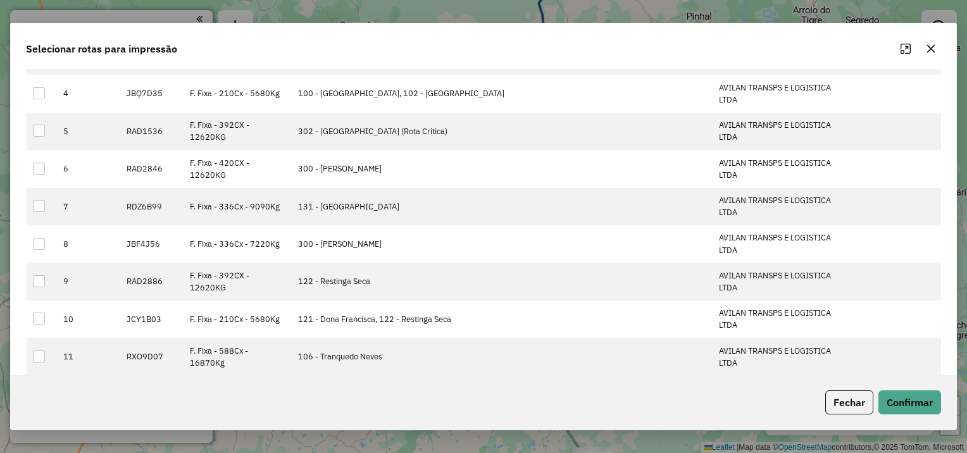
click at [840, 401] on button "Fechar" at bounding box center [849, 402] width 48 height 24
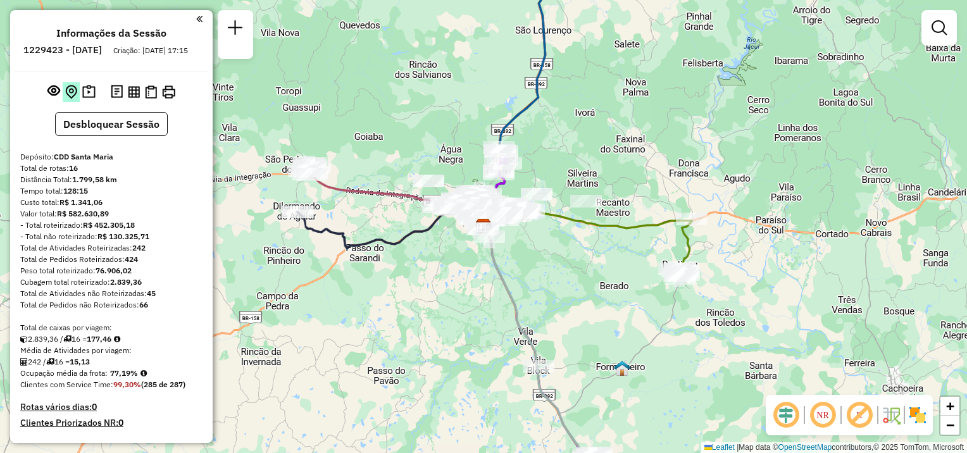
click at [66, 99] on img at bounding box center [71, 92] width 12 height 15
click at [49, 97] on em at bounding box center [53, 90] width 13 height 13
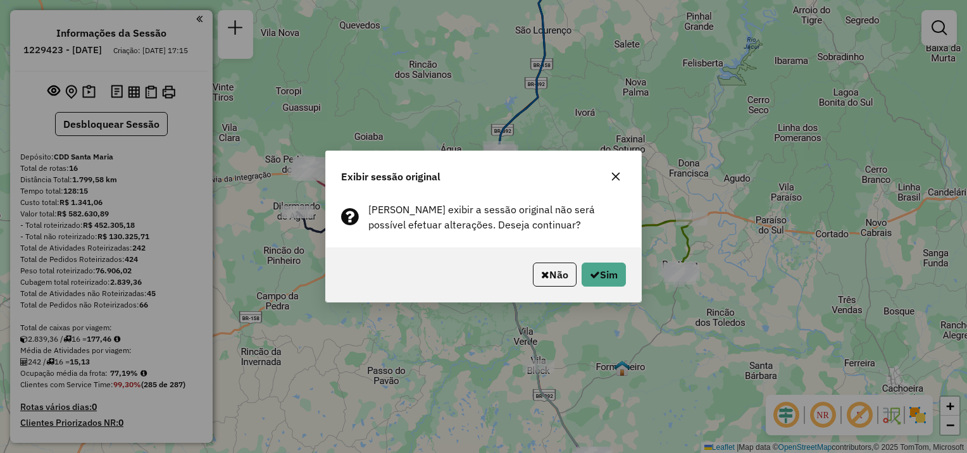
click at [614, 182] on button "button" at bounding box center [615, 176] width 20 height 20
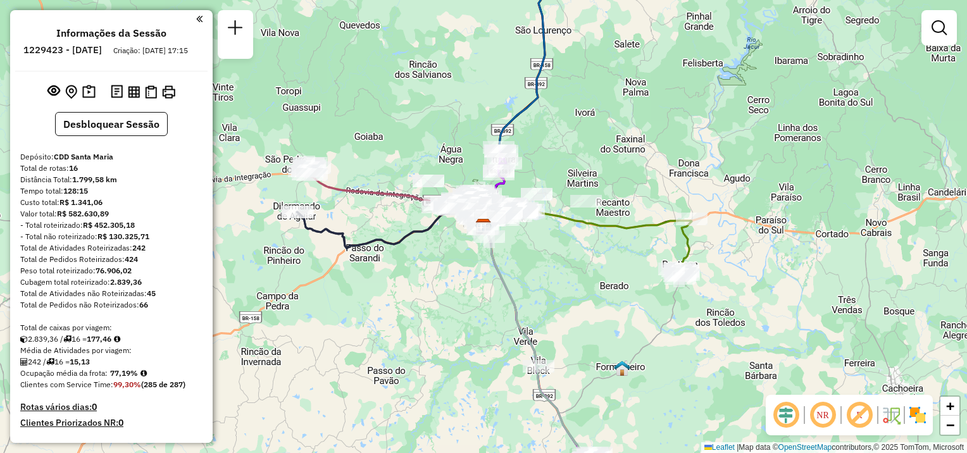
click at [924, 417] on img at bounding box center [917, 415] width 20 height 20
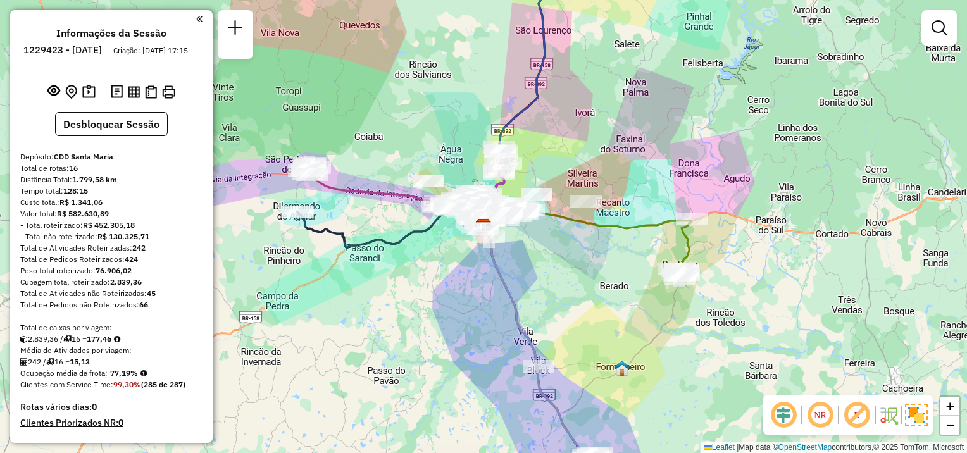
click at [924, 417] on img at bounding box center [916, 415] width 23 height 23
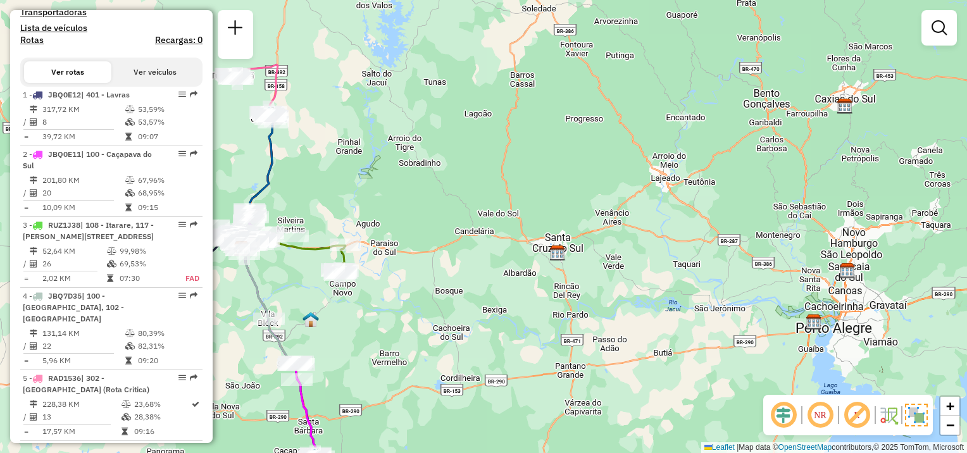
scroll to position [0, 0]
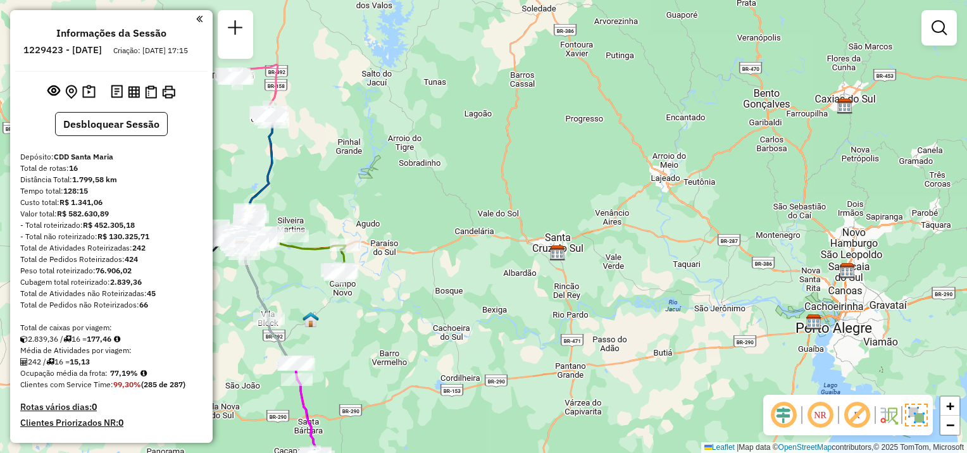
click at [25, 288] on div "Cubagem total roteirizado: 2.839,36" at bounding box center [111, 281] width 182 height 11
copy div "Cubagem total roteirizado: 2.839,36"
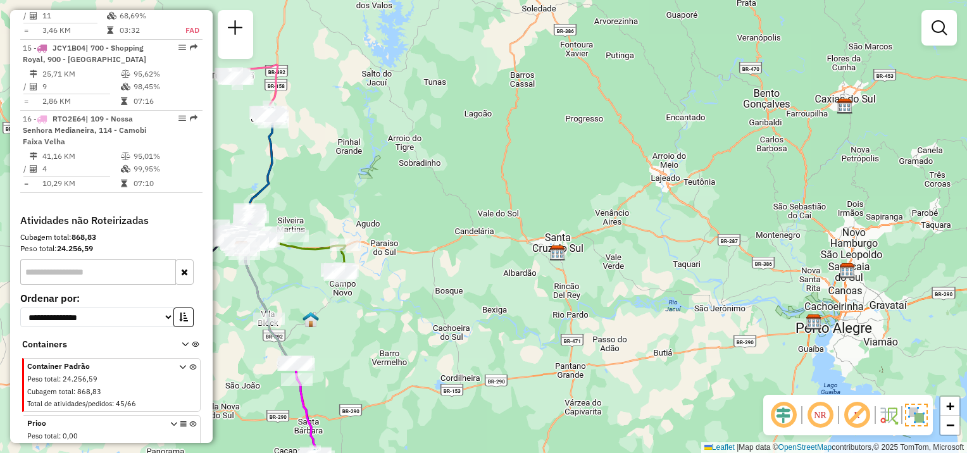
scroll to position [1512, 0]
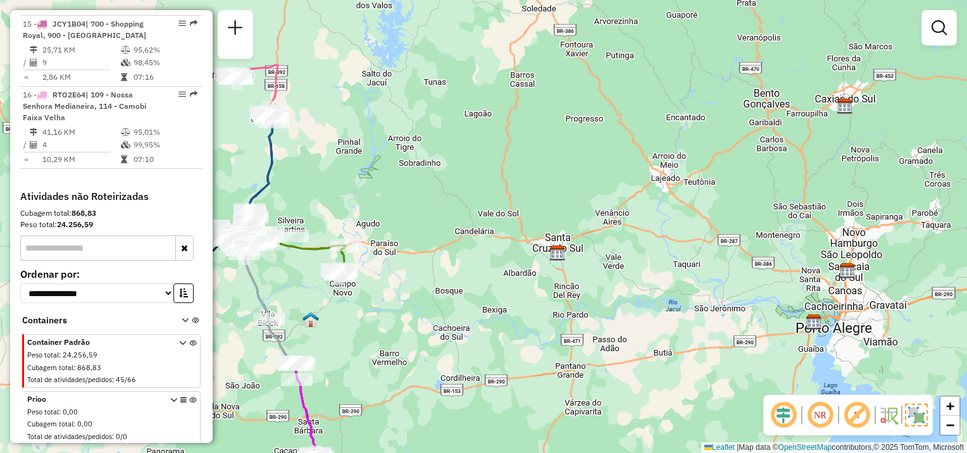
drag, startPoint x: 40, startPoint y: 208, endPoint x: 111, endPoint y: 208, distance: 70.9
click at [111, 208] on div "**********" at bounding box center [111, 318] width 192 height 256
copy div "Cubagem total: 868,83"
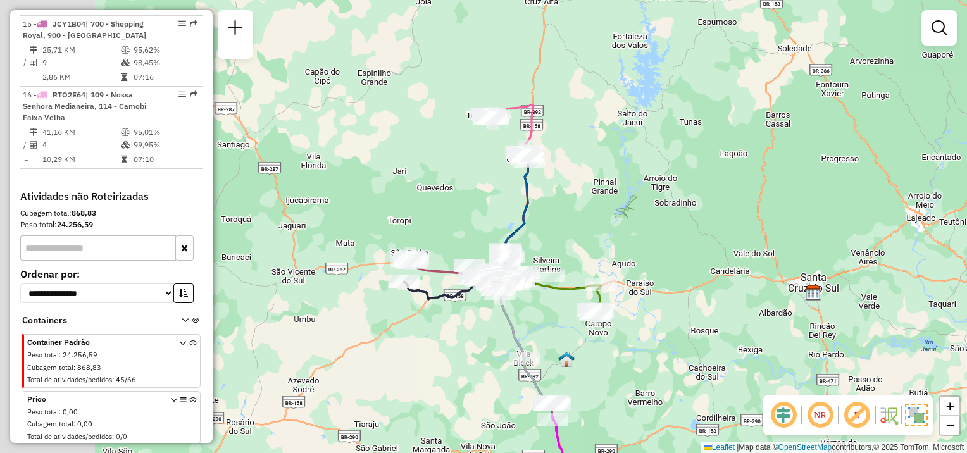
drag, startPoint x: 367, startPoint y: 154, endPoint x: 360, endPoint y: 231, distance: 76.9
click at [616, 194] on div "Janela de atendimento Grade de atendimento Capacidade Transportadoras Veículos …" at bounding box center [483, 226] width 967 height 453
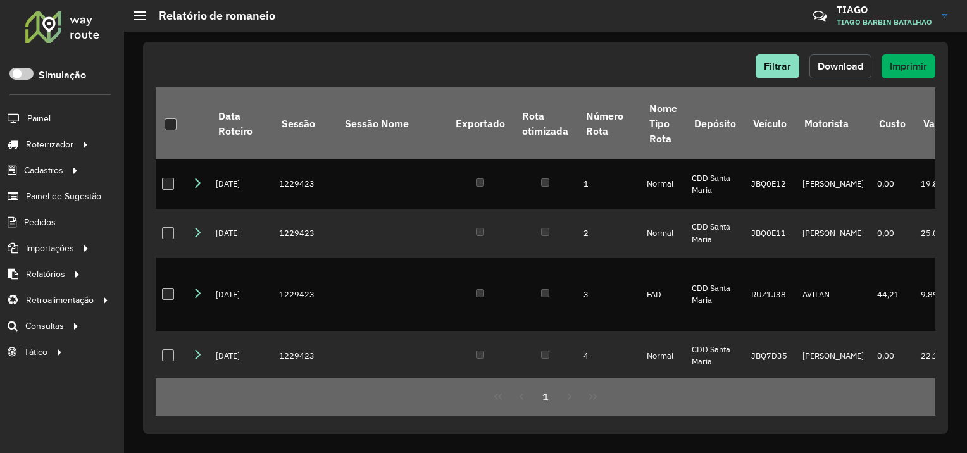
click at [845, 68] on span "Download" at bounding box center [840, 66] width 46 height 11
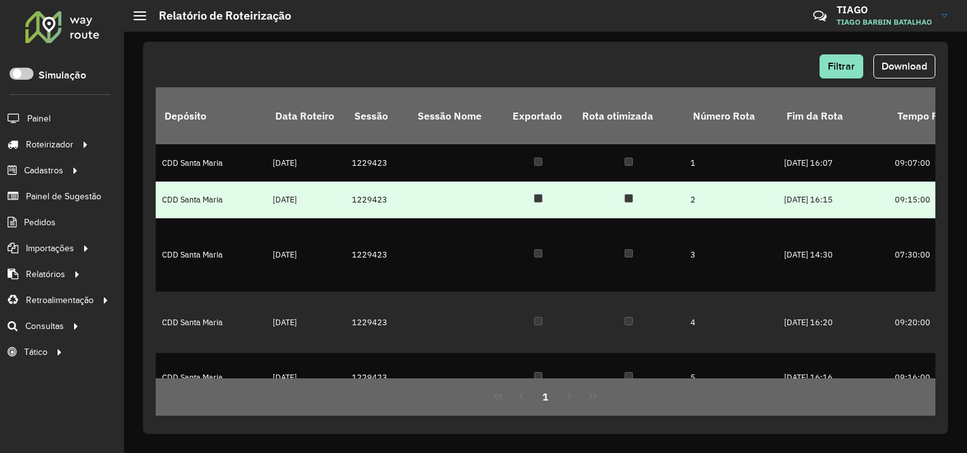
scroll to position [0, 2500]
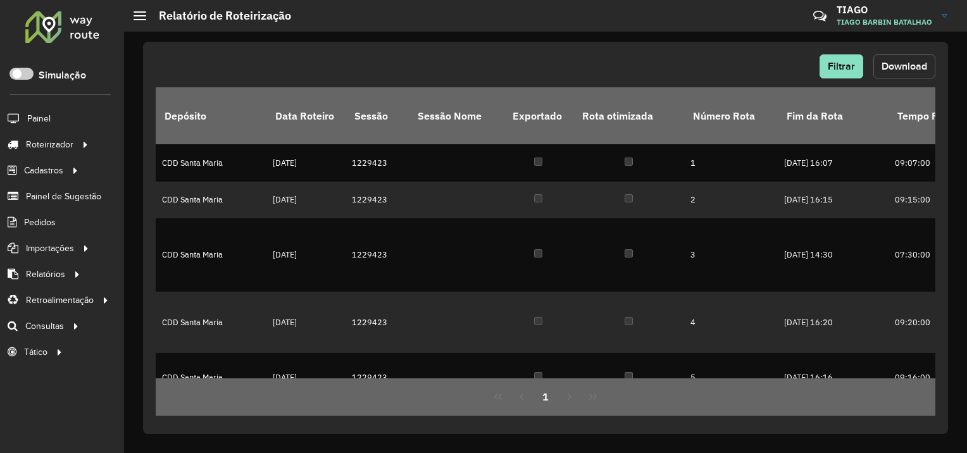
click at [902, 68] on span "Download" at bounding box center [904, 66] width 46 height 11
